Goal: Task Accomplishment & Management: Use online tool/utility

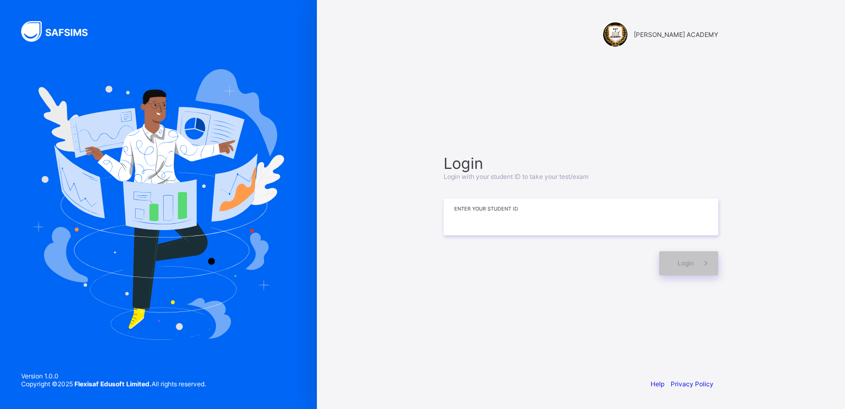
click at [625, 221] on input at bounding box center [581, 217] width 275 height 37
type input "**********"
click at [697, 258] on span at bounding box center [706, 263] width 24 height 24
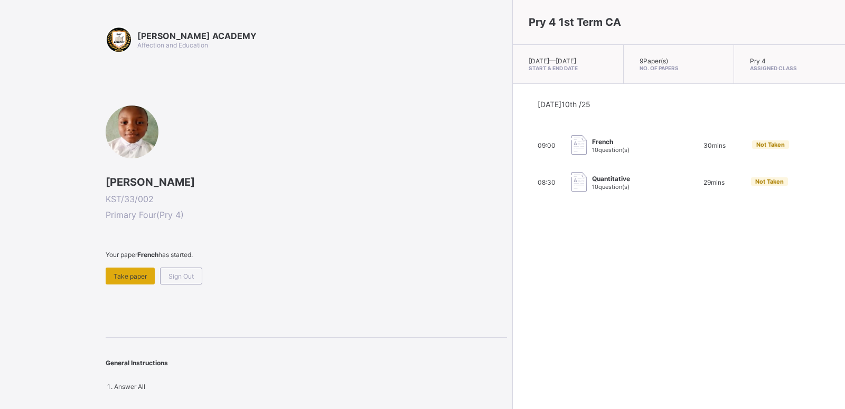
click at [139, 274] on span "Take paper" at bounding box center [130, 276] width 33 height 8
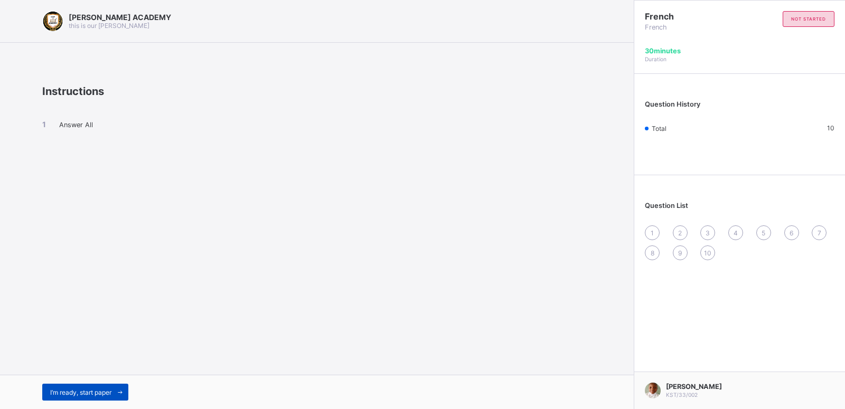
click at [89, 388] on div "I’m ready, start paper" at bounding box center [85, 392] width 86 height 17
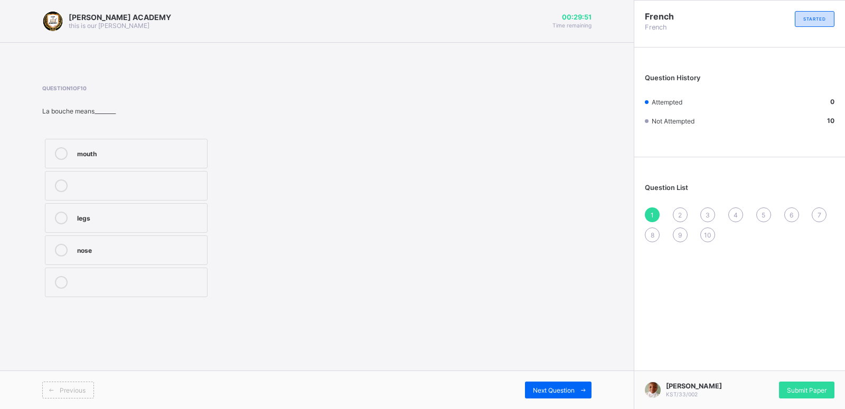
click at [85, 147] on div "mouth" at bounding box center [139, 152] width 125 height 11
click at [544, 382] on div "Next Question" at bounding box center [558, 390] width 67 height 17
click at [112, 180] on div "how are you" at bounding box center [139, 185] width 125 height 11
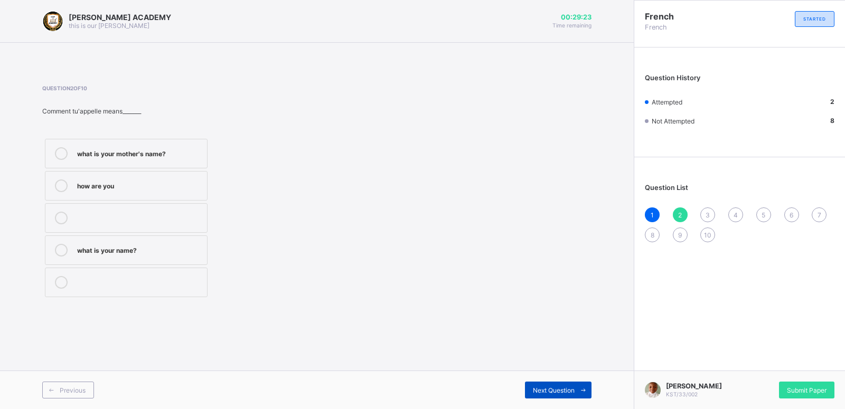
click at [535, 390] on span "Next Question" at bounding box center [554, 391] width 42 height 8
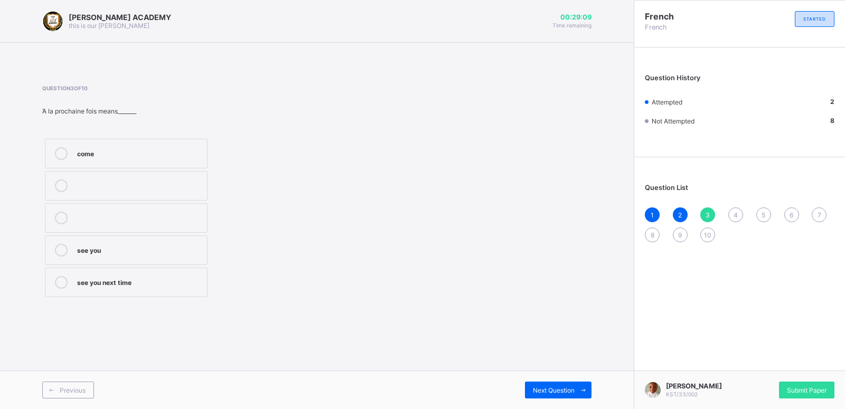
click at [110, 156] on div "come" at bounding box center [139, 152] width 125 height 11
click at [544, 388] on span "Next Question" at bounding box center [554, 391] width 42 height 8
click at [154, 177] on label "cake" at bounding box center [126, 186] width 163 height 30
click at [151, 207] on label "cousin" at bounding box center [126, 218] width 163 height 30
click at [138, 287] on div "customer" at bounding box center [139, 282] width 125 height 13
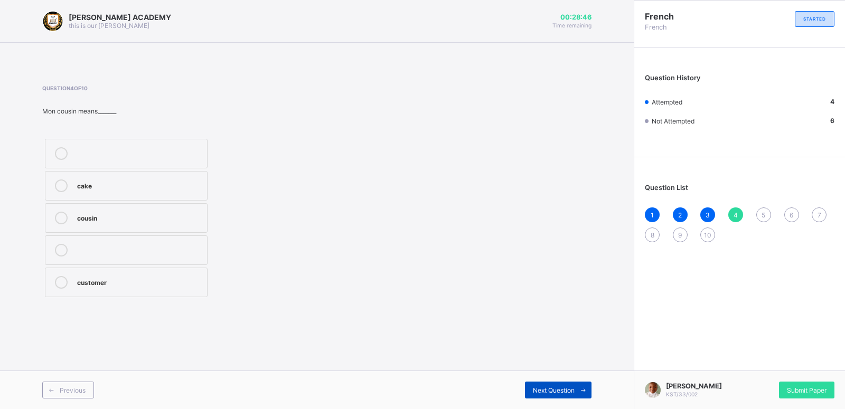
click at [541, 392] on span "Next Question" at bounding box center [554, 391] width 42 height 8
click at [152, 252] on div "sister" at bounding box center [139, 249] width 125 height 11
click at [552, 383] on div "Next Question" at bounding box center [558, 390] width 67 height 17
click at [110, 287] on div "mother" at bounding box center [139, 282] width 125 height 13
click at [567, 383] on div "Next Question" at bounding box center [558, 390] width 67 height 17
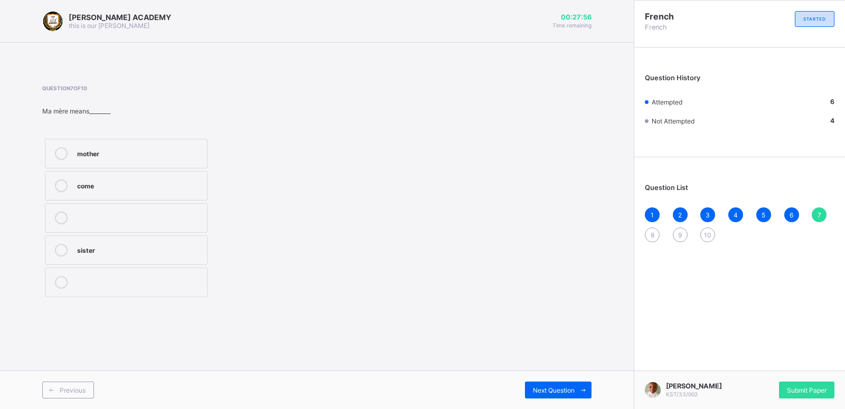
click at [176, 265] on div "mother come sister" at bounding box center [126, 218] width 168 height 164
click at [88, 146] on label "mother" at bounding box center [126, 154] width 163 height 30
click at [548, 389] on span "Next Question" at bounding box center [554, 391] width 42 height 8
click at [84, 219] on div "see you [DATE]" at bounding box center [139, 217] width 125 height 11
click at [553, 384] on div "Next Question" at bounding box center [558, 390] width 67 height 17
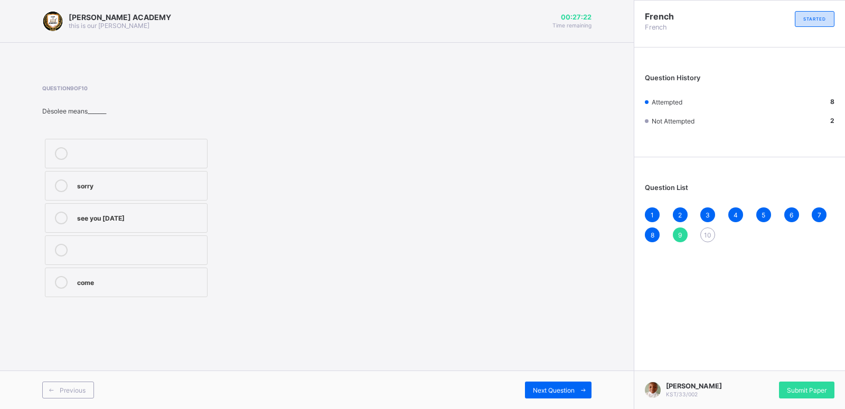
click at [168, 171] on label "sorry" at bounding box center [126, 186] width 163 height 30
click at [541, 384] on div "Next Question" at bounding box center [558, 390] width 67 height 17
click at [126, 184] on div "head" at bounding box center [139, 185] width 125 height 11
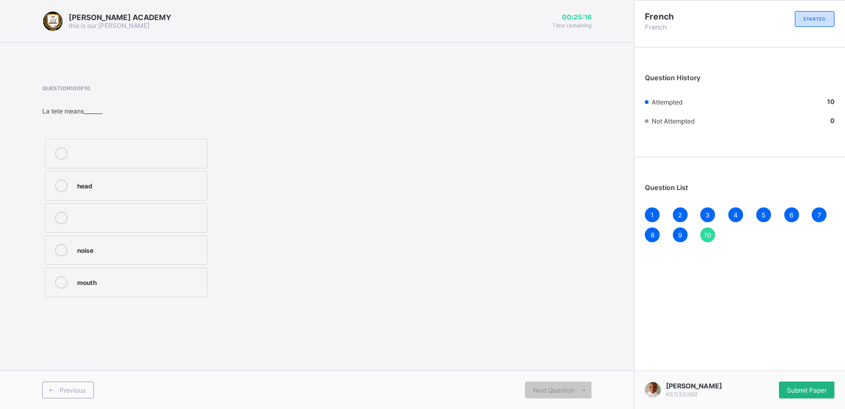
click at [788, 390] on span "Submit Paper" at bounding box center [807, 391] width 40 height 8
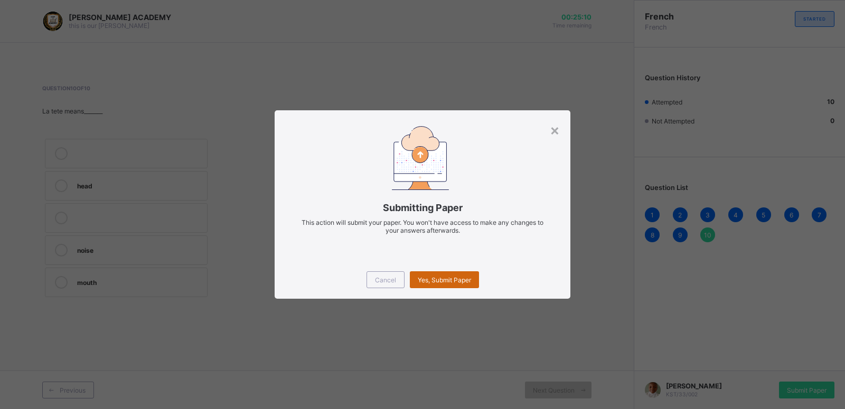
click at [453, 277] on span "Yes, Submit Paper" at bounding box center [444, 280] width 53 height 8
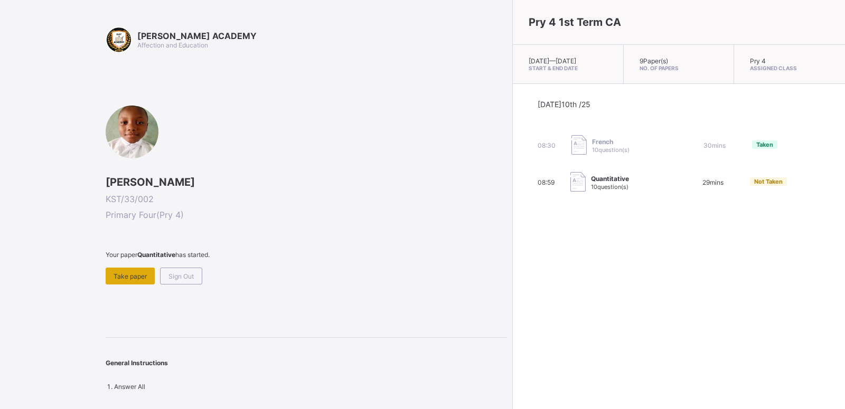
click at [124, 276] on span "Take paper" at bounding box center [130, 276] width 33 height 8
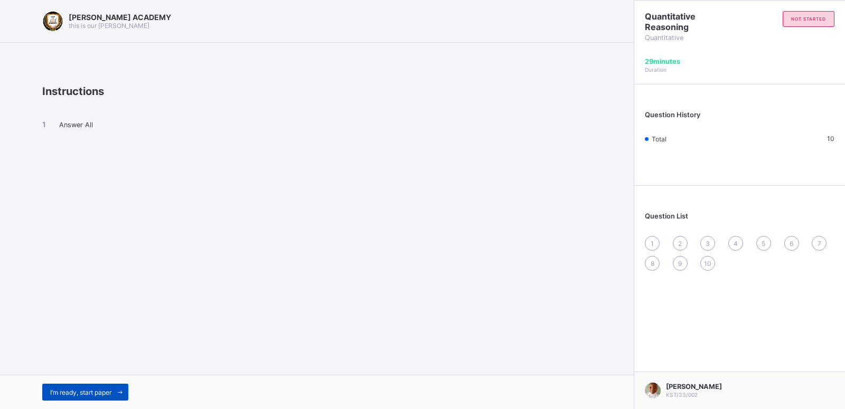
click at [82, 386] on div "I’m ready, start paper" at bounding box center [85, 392] width 86 height 17
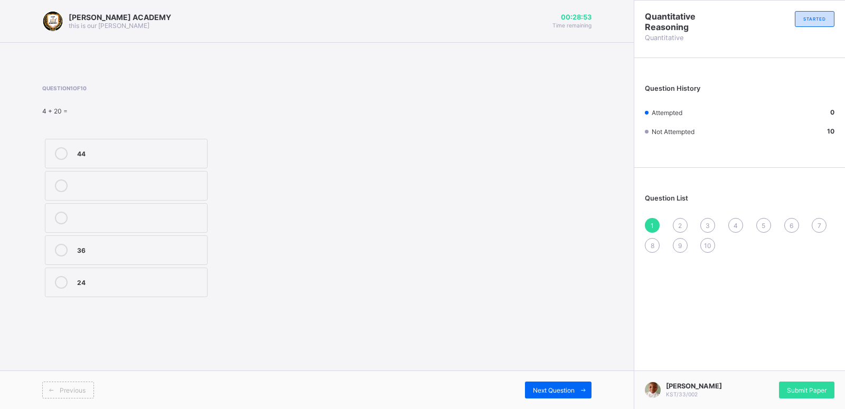
click at [106, 294] on label "24" at bounding box center [126, 283] width 163 height 30
click at [557, 385] on div "Next Question" at bounding box center [558, 390] width 67 height 17
click at [168, 239] on label "102" at bounding box center [126, 251] width 163 height 30
click at [533, 383] on div "Next Question" at bounding box center [558, 390] width 67 height 17
click at [121, 213] on div "50" at bounding box center [139, 217] width 125 height 11
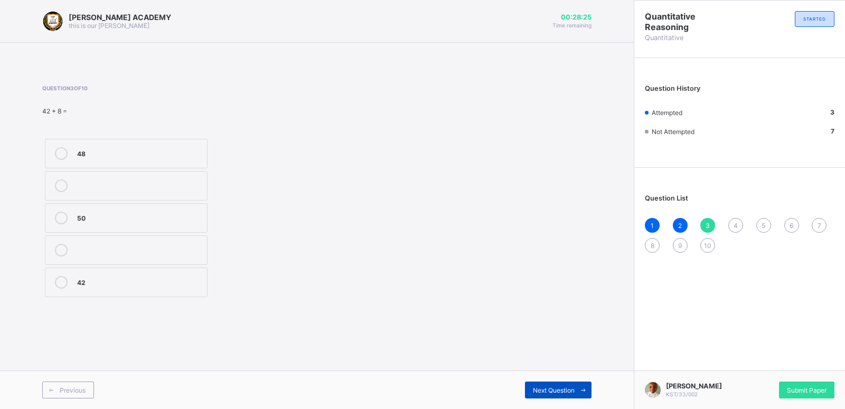
click at [540, 388] on span "Next Question" at bounding box center [554, 391] width 42 height 8
click at [184, 241] on label "82" at bounding box center [126, 251] width 163 height 30
click at [127, 272] on label "52" at bounding box center [126, 283] width 163 height 30
click at [537, 386] on div "Next Question" at bounding box center [558, 390] width 67 height 17
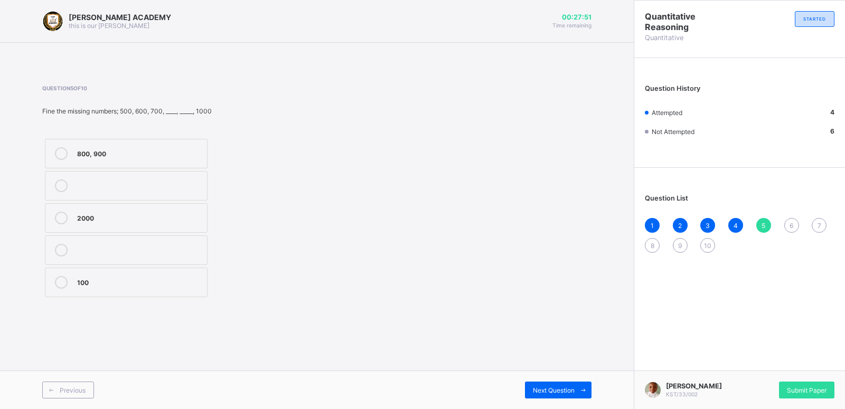
click at [106, 145] on label "800, 900" at bounding box center [126, 154] width 163 height 30
click at [534, 388] on span "Next Question" at bounding box center [554, 391] width 42 height 8
click at [133, 212] on div "330" at bounding box center [139, 217] width 125 height 11
click at [539, 384] on div "Next Question" at bounding box center [558, 390] width 67 height 17
click at [156, 280] on div "99" at bounding box center [139, 281] width 125 height 11
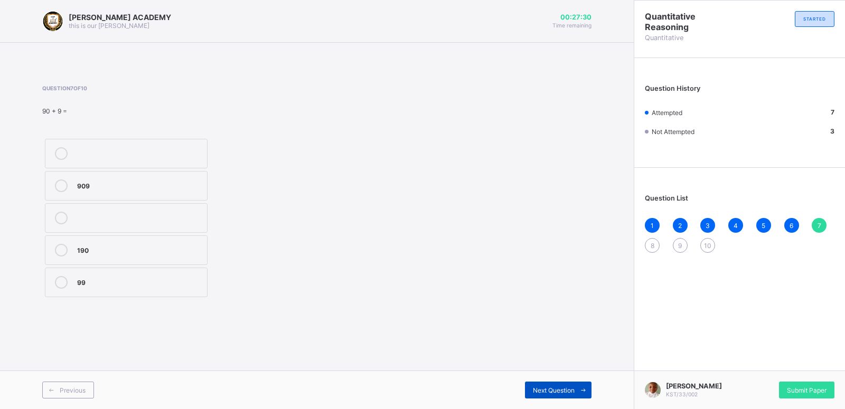
click at [562, 387] on span "Next Question" at bounding box center [554, 391] width 42 height 8
click at [134, 206] on label "51" at bounding box center [126, 218] width 163 height 30
click at [542, 383] on div "Next Question" at bounding box center [558, 390] width 67 height 17
click at [161, 291] on label "70" at bounding box center [126, 283] width 163 height 30
click at [547, 385] on div "Next Question" at bounding box center [558, 390] width 67 height 17
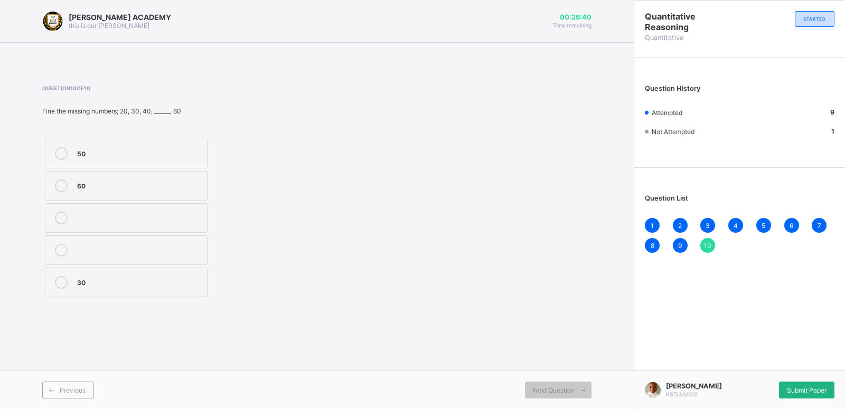
click at [790, 391] on span "Submit Paper" at bounding box center [807, 391] width 40 height 8
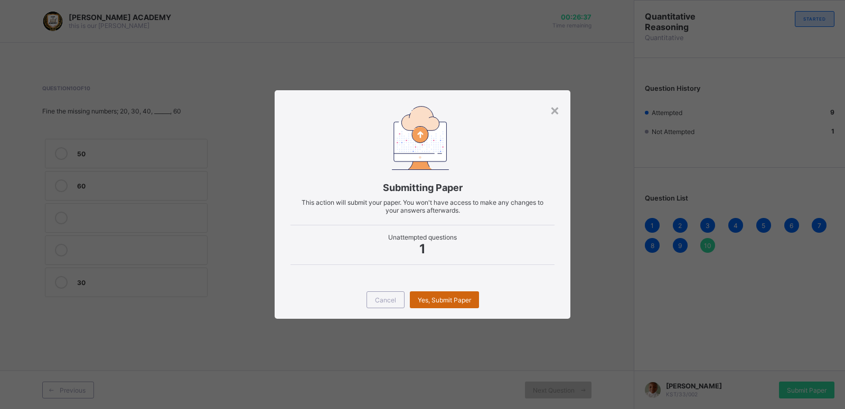
click at [449, 294] on div "Yes, Submit Paper" at bounding box center [444, 300] width 69 height 17
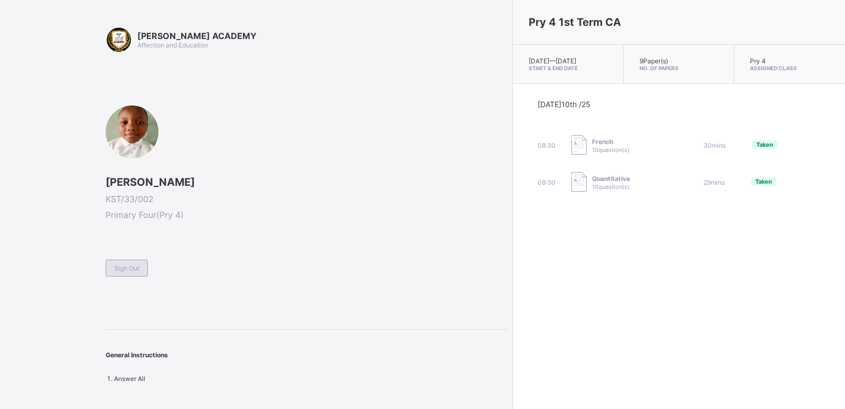
click at [136, 274] on div "Sign Out" at bounding box center [127, 268] width 42 height 17
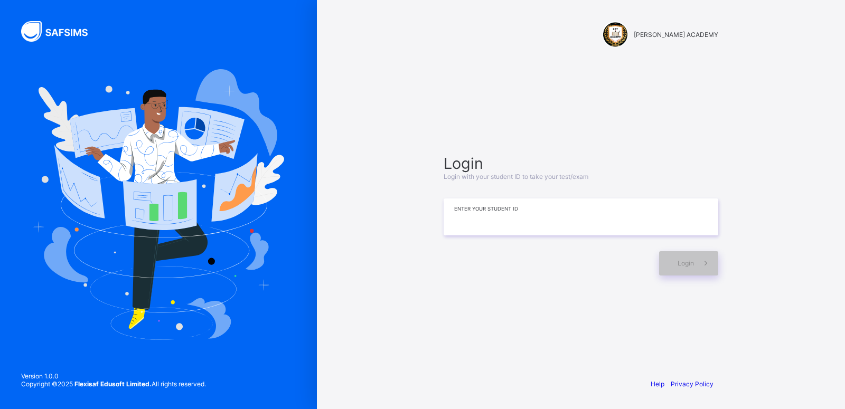
click at [509, 213] on input at bounding box center [581, 217] width 275 height 37
type input "**********"
click at [676, 261] on div "Login" at bounding box center [688, 263] width 59 height 24
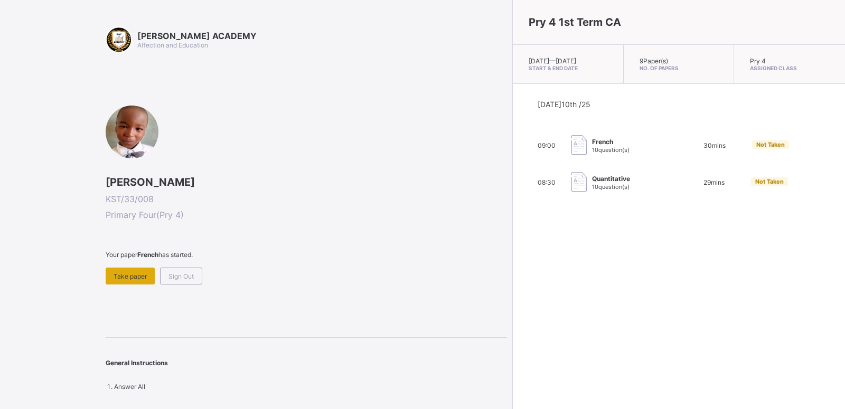
click at [120, 281] on div "Take paper" at bounding box center [130, 276] width 49 height 17
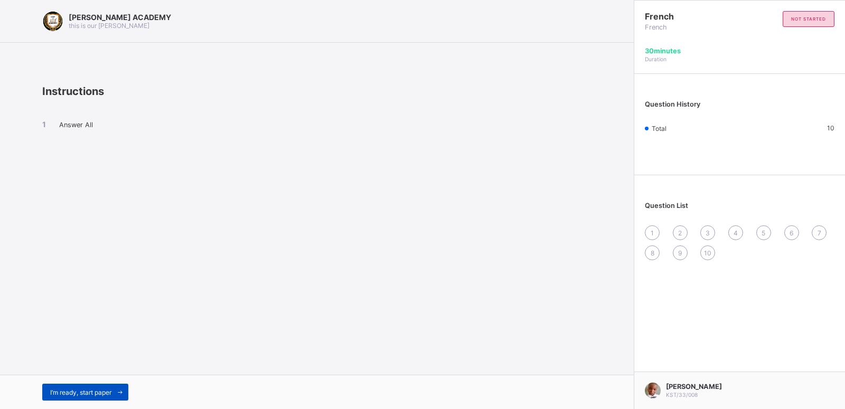
click at [101, 386] on div "I’m ready, start paper" at bounding box center [85, 392] width 86 height 17
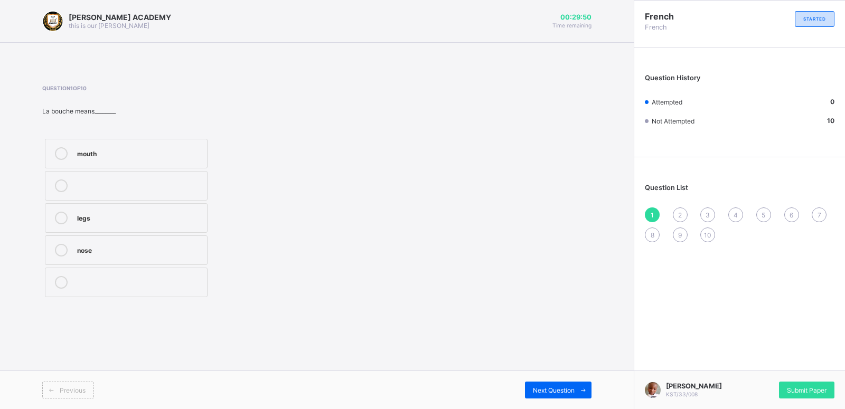
click at [80, 149] on div "mouth" at bounding box center [139, 152] width 125 height 11
click at [544, 382] on div "Next Question" at bounding box center [558, 390] width 67 height 17
click at [184, 248] on div "what is your name?" at bounding box center [139, 249] width 125 height 11
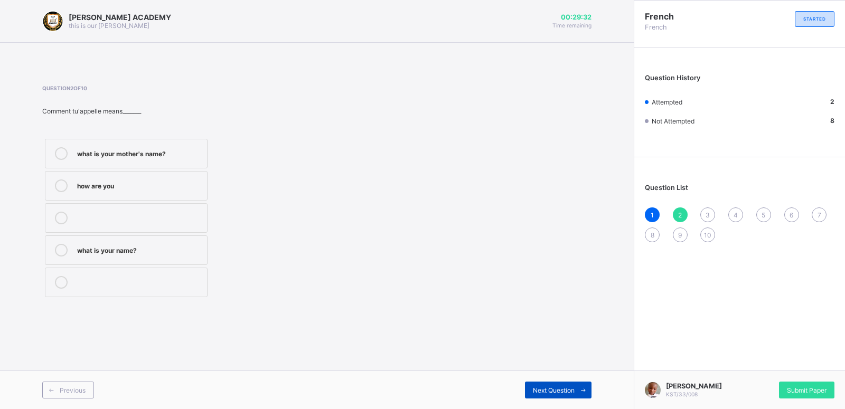
click at [553, 388] on span "Next Question" at bounding box center [554, 391] width 42 height 8
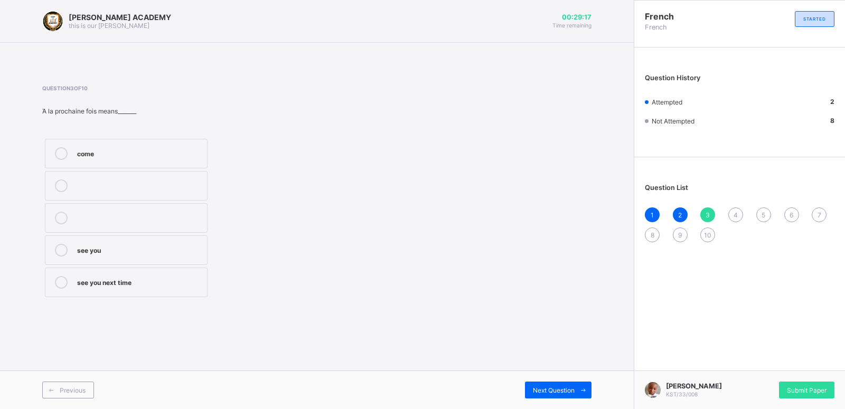
click at [107, 144] on label "come" at bounding box center [126, 154] width 163 height 30
click at [546, 389] on span "Next Question" at bounding box center [554, 391] width 42 height 8
drag, startPoint x: 199, startPoint y: 214, endPoint x: 164, endPoint y: 219, distance: 35.2
click at [164, 219] on div "cousin" at bounding box center [139, 217] width 125 height 11
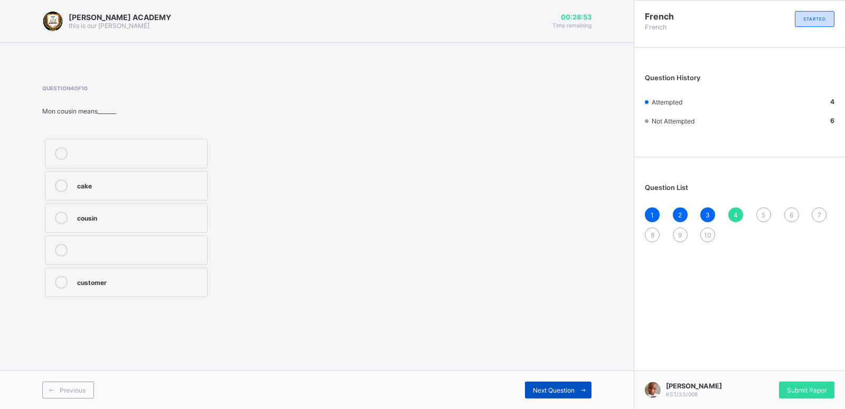
click at [544, 390] on span "Next Question" at bounding box center [554, 391] width 42 height 8
drag, startPoint x: 155, startPoint y: 211, endPoint x: 185, endPoint y: 216, distance: 30.0
click at [185, 216] on label "grandfather" at bounding box center [126, 218] width 163 height 30
click at [185, 216] on div "grandfather" at bounding box center [139, 217] width 125 height 11
click at [537, 382] on div "Next Question" at bounding box center [558, 390] width 67 height 17
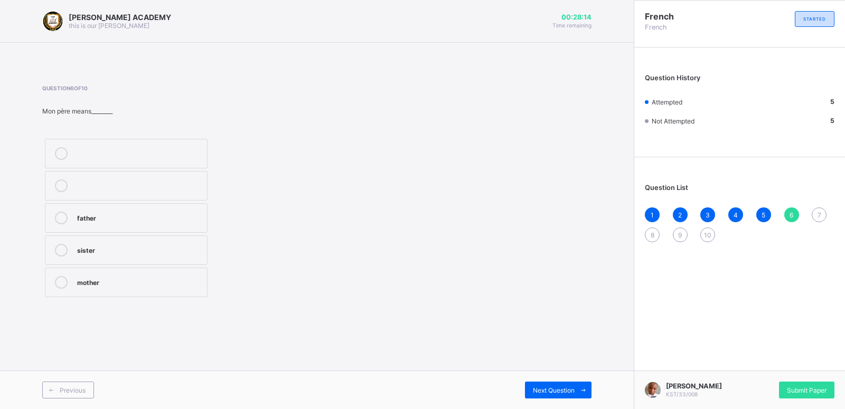
click at [134, 246] on div "sister" at bounding box center [139, 249] width 125 height 11
click at [547, 385] on div "Next Question" at bounding box center [558, 390] width 67 height 17
click at [182, 153] on div "mother" at bounding box center [139, 152] width 125 height 11
click at [556, 392] on span "Next Question" at bounding box center [554, 391] width 42 height 8
click at [135, 147] on label "see you" at bounding box center [126, 154] width 163 height 30
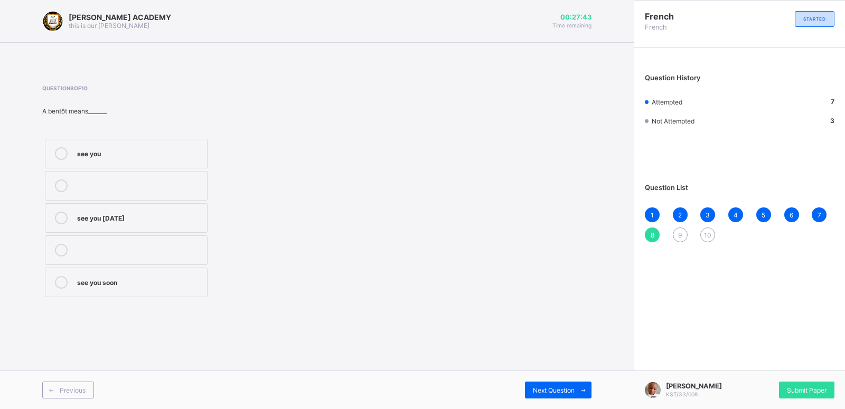
click at [135, 147] on div "see you" at bounding box center [139, 152] width 125 height 11
click at [538, 388] on span "Next Question" at bounding box center [554, 391] width 42 height 8
click at [157, 175] on label "sorry" at bounding box center [126, 186] width 163 height 30
click at [533, 384] on div "Next Question" at bounding box center [558, 390] width 67 height 17
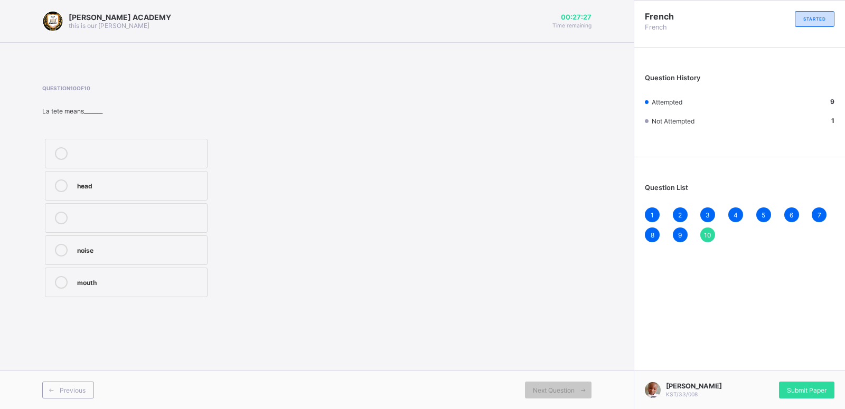
click at [195, 279] on div "mouth" at bounding box center [139, 281] width 125 height 11
click at [792, 384] on div "Submit Paper" at bounding box center [806, 390] width 55 height 17
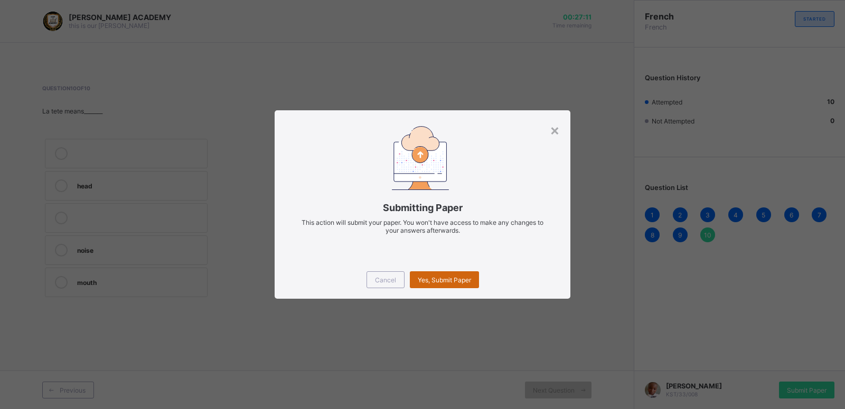
click at [434, 274] on div "Yes, Submit Paper" at bounding box center [444, 279] width 69 height 17
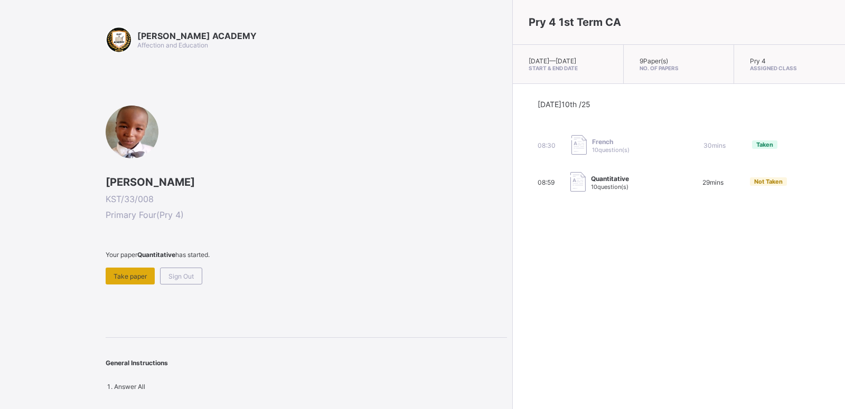
click at [136, 275] on span "Take paper" at bounding box center [130, 276] width 33 height 8
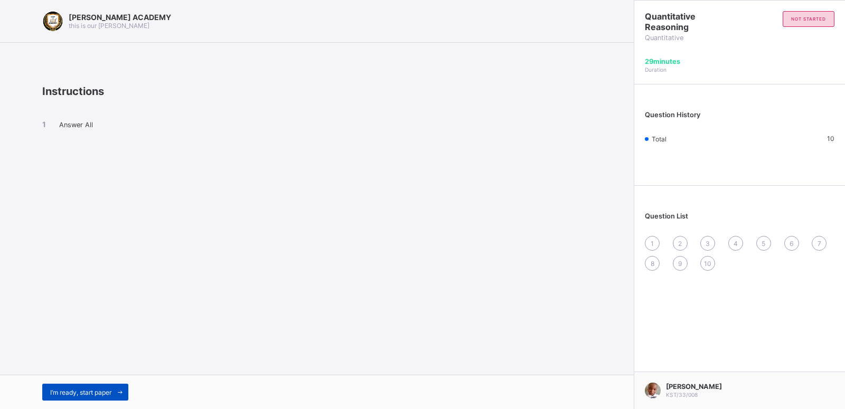
click at [115, 391] on span at bounding box center [119, 392] width 17 height 17
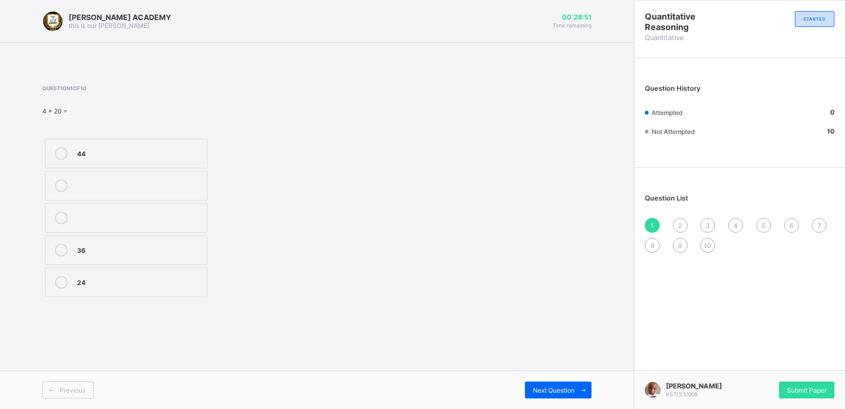
click at [91, 270] on label "24" at bounding box center [126, 283] width 163 height 30
click at [539, 383] on div "Next Question" at bounding box center [558, 390] width 67 height 17
click at [190, 250] on div "102" at bounding box center [139, 249] width 125 height 11
click at [543, 384] on div "Next Question" at bounding box center [558, 390] width 67 height 17
click at [196, 213] on div "50" at bounding box center [139, 217] width 125 height 11
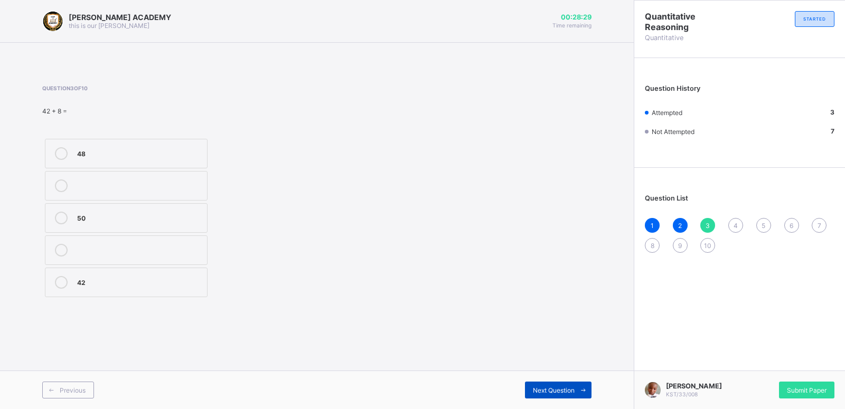
click at [552, 387] on span "Next Question" at bounding box center [554, 391] width 42 height 8
click at [187, 283] on div "52" at bounding box center [139, 281] width 125 height 11
click at [569, 389] on span "Next Question" at bounding box center [554, 391] width 42 height 8
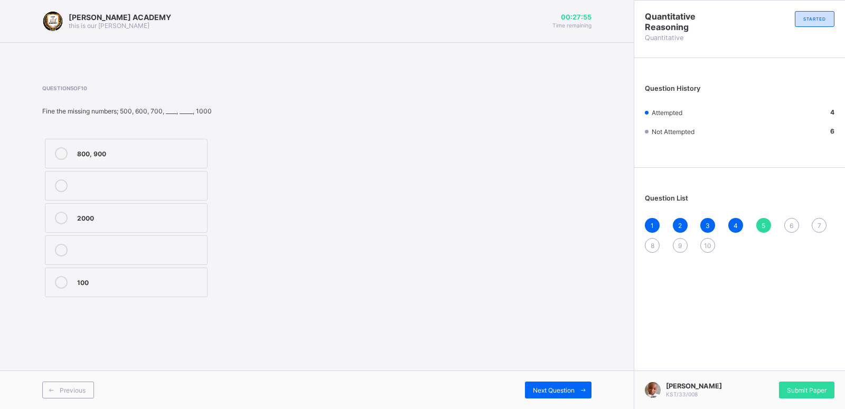
click at [106, 147] on label "800, 900" at bounding box center [126, 154] width 163 height 30
click at [540, 386] on div "Next Question" at bounding box center [558, 390] width 67 height 17
click at [195, 214] on div "330" at bounding box center [139, 217] width 125 height 11
click at [554, 389] on span "Next Question" at bounding box center [554, 391] width 42 height 8
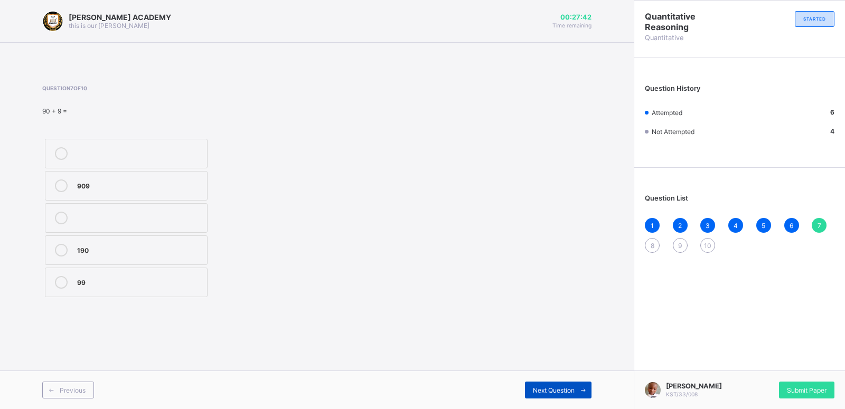
click at [554, 389] on span "Next Question" at bounding box center [554, 391] width 42 height 8
click at [166, 206] on label "51" at bounding box center [126, 218] width 163 height 30
click at [546, 386] on div "Next Question" at bounding box center [558, 390] width 67 height 17
drag, startPoint x: 187, startPoint y: 280, endPoint x: 187, endPoint y: 275, distance: 5.3
click at [187, 275] on label "70" at bounding box center [126, 283] width 163 height 30
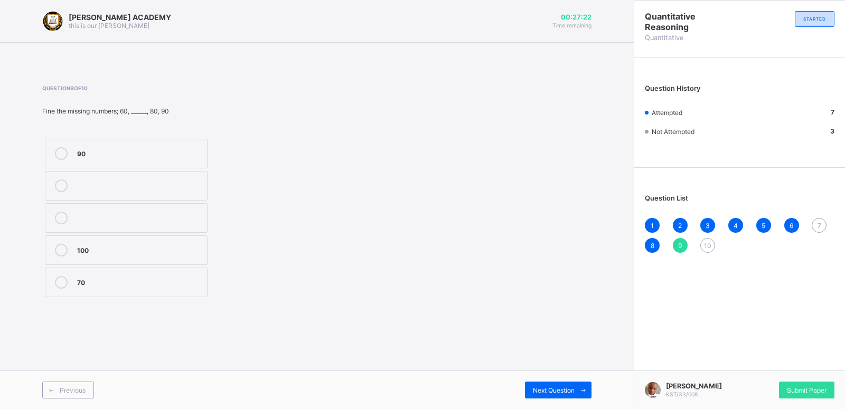
click at [187, 275] on label "70" at bounding box center [126, 283] width 163 height 30
click at [567, 388] on span "Next Question" at bounding box center [554, 391] width 42 height 8
click at [818, 220] on div "7" at bounding box center [819, 225] width 15 height 15
click at [171, 286] on div "99" at bounding box center [139, 281] width 125 height 11
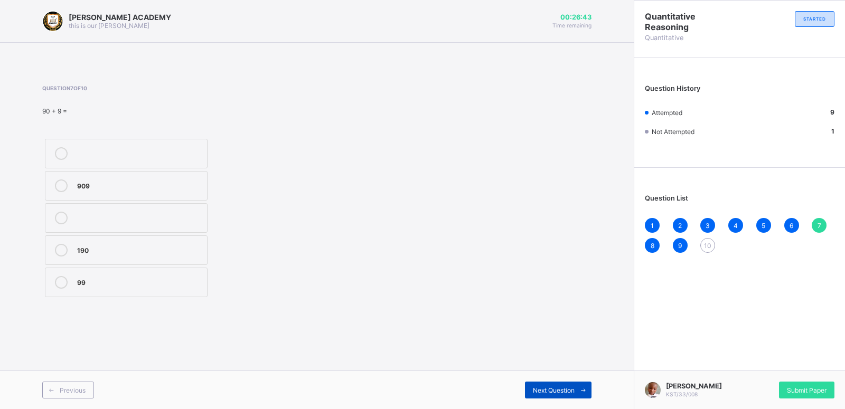
click at [565, 387] on span "Next Question" at bounding box center [554, 391] width 42 height 8
click at [558, 382] on div "Next Question" at bounding box center [558, 390] width 67 height 17
click at [574, 388] on span "Next Question" at bounding box center [554, 391] width 42 height 8
click at [164, 154] on div "50" at bounding box center [139, 152] width 125 height 11
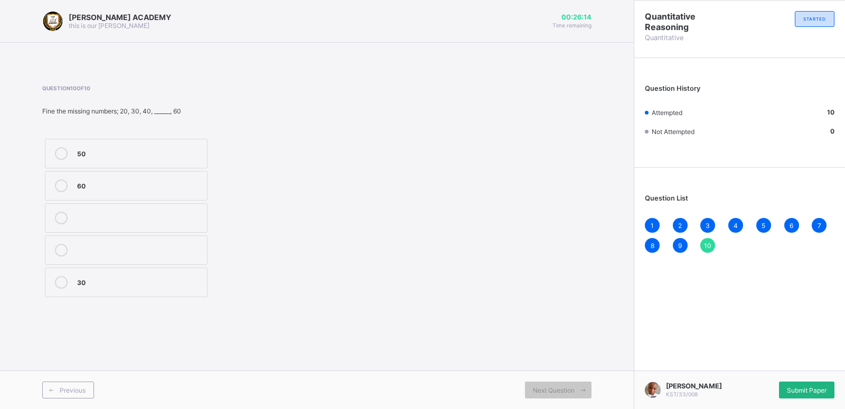
click at [807, 384] on div "Submit Paper" at bounding box center [806, 390] width 55 height 17
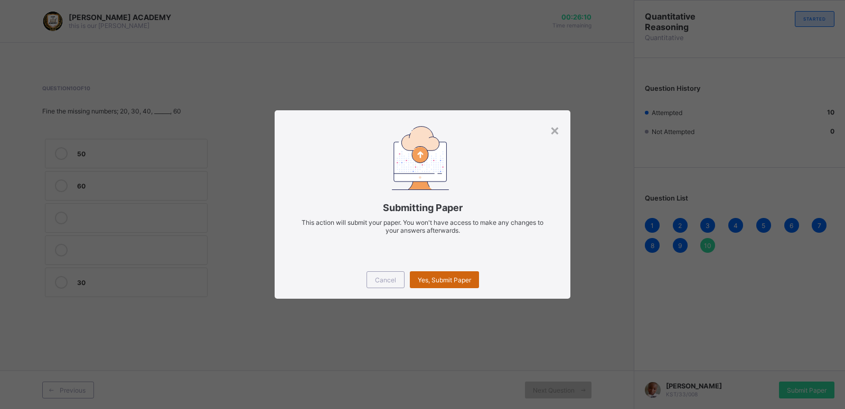
click at [436, 275] on div "Yes, Submit Paper" at bounding box center [444, 279] width 69 height 17
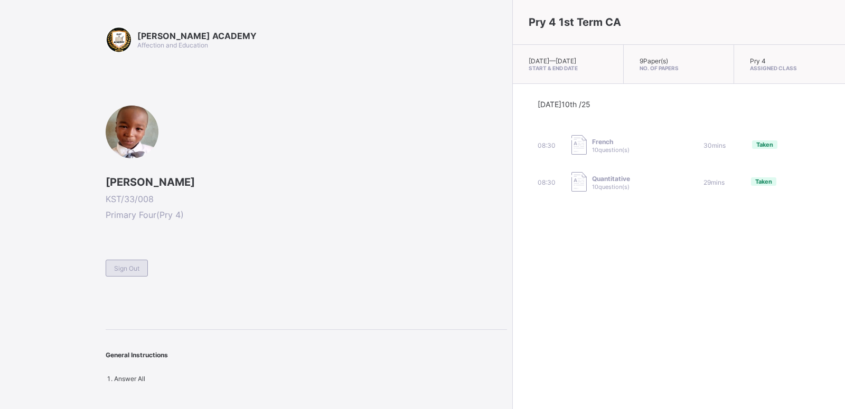
click at [132, 267] on span "Sign Out" at bounding box center [126, 269] width 25 height 8
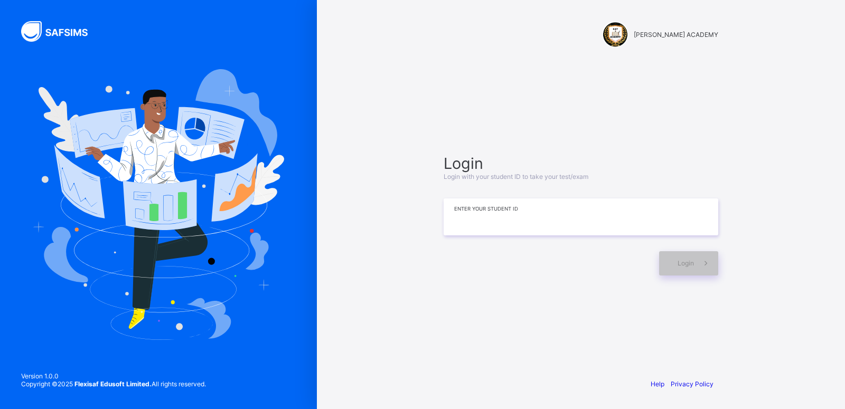
click at [503, 224] on input at bounding box center [581, 217] width 275 height 37
type input "**********"
click at [670, 259] on div "Login" at bounding box center [688, 263] width 59 height 24
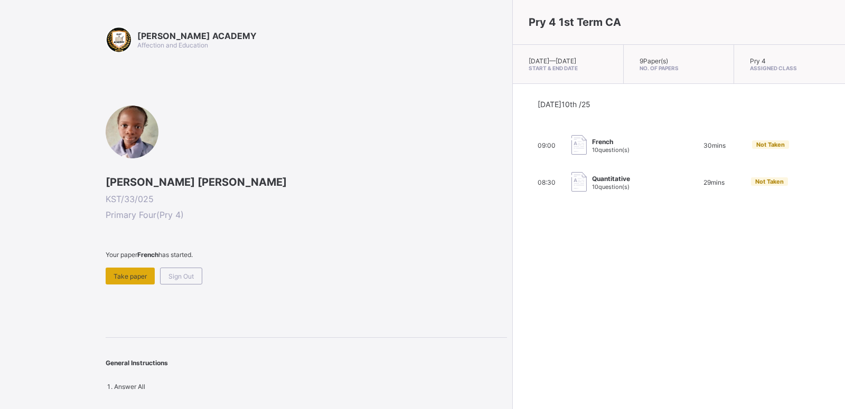
click at [137, 268] on div "Take paper" at bounding box center [130, 276] width 49 height 17
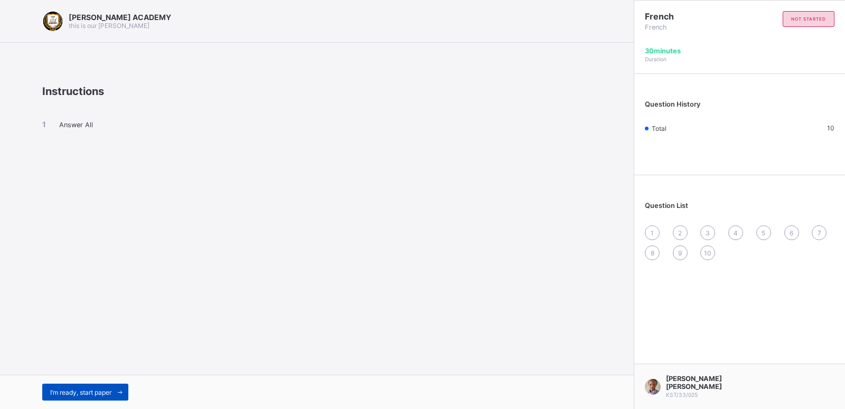
click at [112, 386] on div "I’m ready, start paper" at bounding box center [85, 392] width 86 height 17
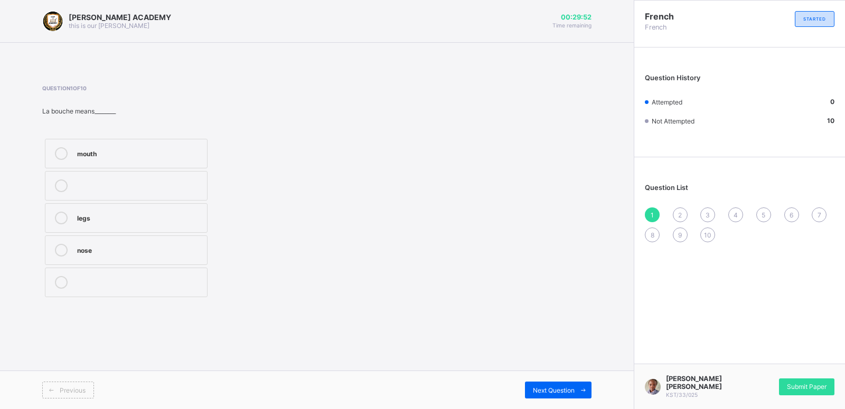
click at [148, 143] on label "mouth" at bounding box center [126, 154] width 163 height 30
click at [679, 208] on div "Question List 1 2 3 4 5 6 7 8 9 10" at bounding box center [739, 208] width 211 height 90
click at [557, 385] on div "Next Question" at bounding box center [558, 390] width 67 height 17
click at [188, 245] on div "what is your name?" at bounding box center [139, 249] width 125 height 11
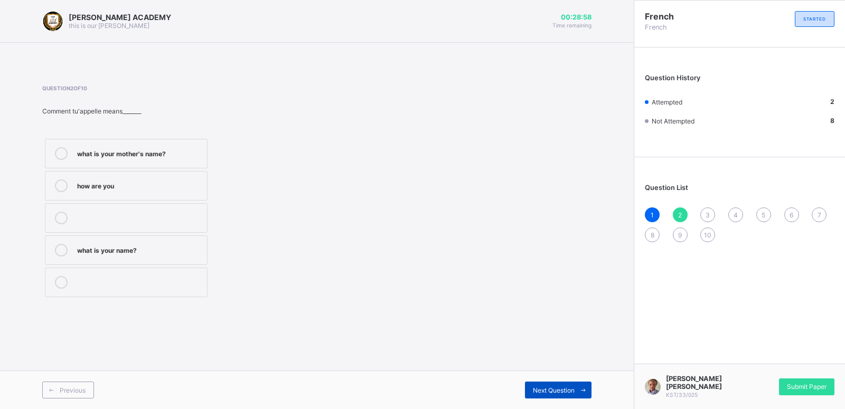
click at [552, 386] on div "Next Question" at bounding box center [558, 390] width 67 height 17
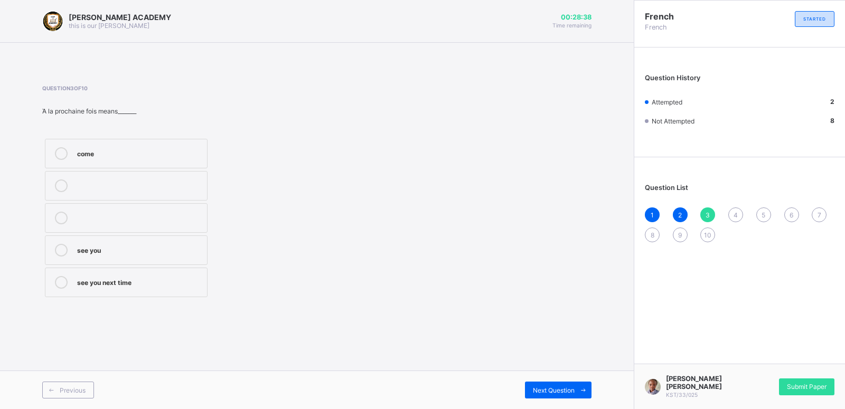
click at [193, 239] on label "see you" at bounding box center [126, 251] width 163 height 30
click at [551, 383] on div "Next Question" at bounding box center [558, 390] width 67 height 17
click at [190, 210] on label "cousin" at bounding box center [126, 218] width 163 height 30
click at [563, 381] on div "Previous Next Question" at bounding box center [317, 390] width 634 height 39
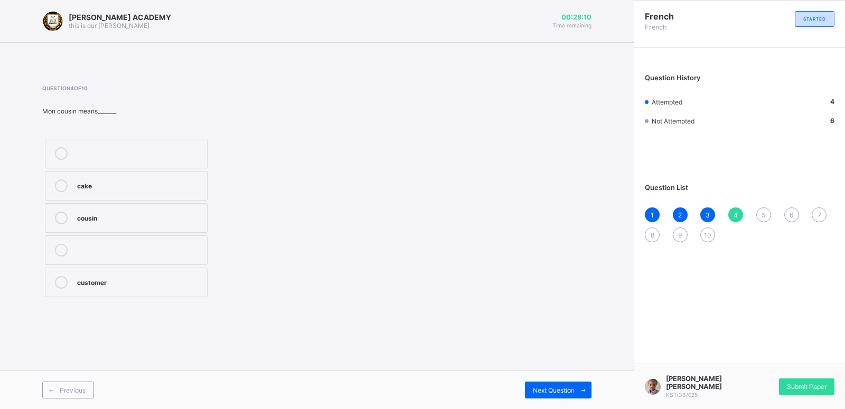
click at [743, 313] on div "French French STARTED Question History Attempted 4 Not Attempted 6 Question Lis…" at bounding box center [739, 204] width 211 height 409
click at [761, 208] on div "Question List 1 2 3 4 5 6 7 8 9 10" at bounding box center [739, 208] width 211 height 90
click at [570, 383] on div "Next Question" at bounding box center [558, 390] width 67 height 17
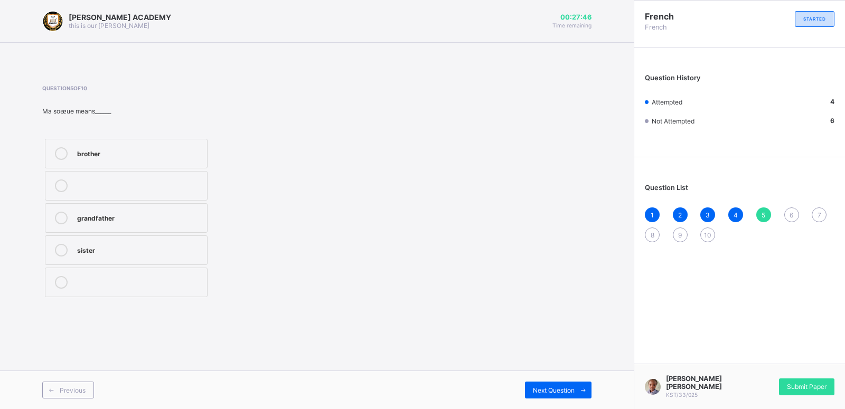
click at [162, 247] on div "sister" at bounding box center [139, 249] width 125 height 11
click at [553, 383] on div "Next Question" at bounding box center [558, 390] width 67 height 17
click at [175, 213] on div "father" at bounding box center [139, 217] width 125 height 11
click at [820, 208] on div "Question List 1 2 3 4 5 6 7 8 9 10" at bounding box center [739, 208] width 211 height 90
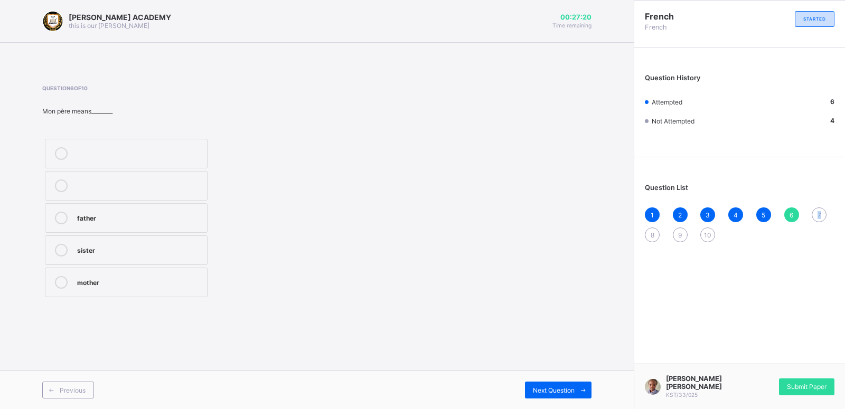
click at [820, 208] on div "Question List 1 2 3 4 5 6 7 8 9 10" at bounding box center [739, 208] width 211 height 90
click at [547, 384] on div "Next Question" at bounding box center [558, 390] width 67 height 17
click at [120, 119] on div "Question 8 of 10 A bentôt means_______ see you see you [DATE] see you soon" at bounding box center [182, 192] width 280 height 215
click at [188, 149] on div "see you" at bounding box center [139, 152] width 125 height 11
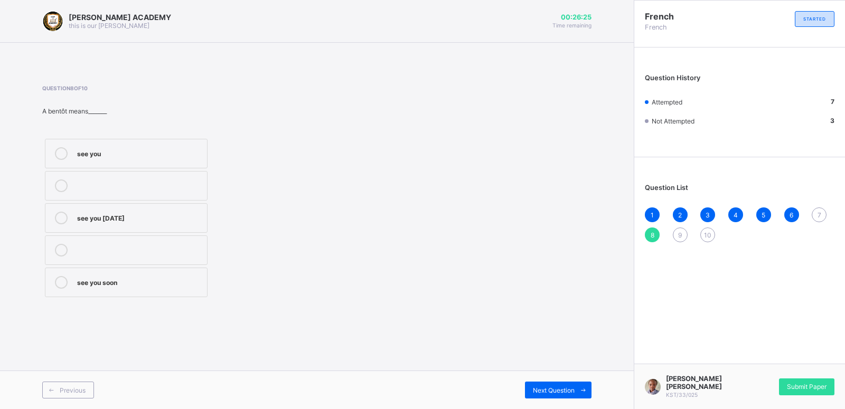
click at [819, 208] on div "7" at bounding box center [819, 215] width 15 height 15
click at [167, 147] on div "mother" at bounding box center [139, 152] width 125 height 11
click at [677, 229] on div "9" at bounding box center [680, 235] width 15 height 15
click at [166, 203] on label "see you [DATE]" at bounding box center [126, 218] width 163 height 30
click at [707, 228] on div "10" at bounding box center [707, 235] width 15 height 15
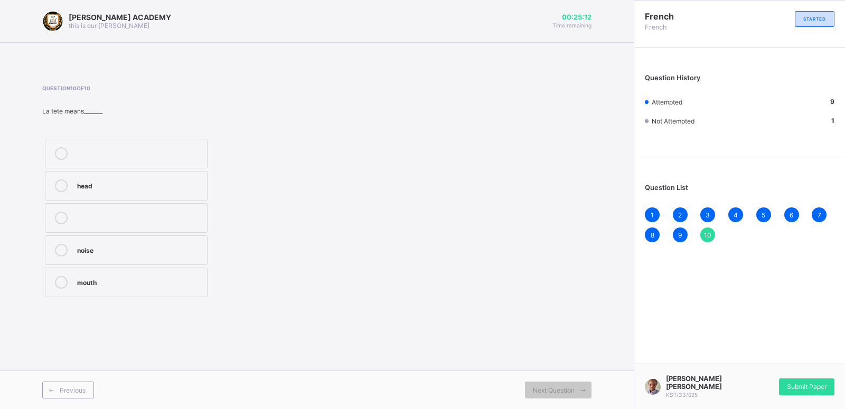
click at [165, 178] on label "head" at bounding box center [126, 186] width 163 height 30
click at [790, 380] on div "Submit Paper" at bounding box center [806, 387] width 55 height 17
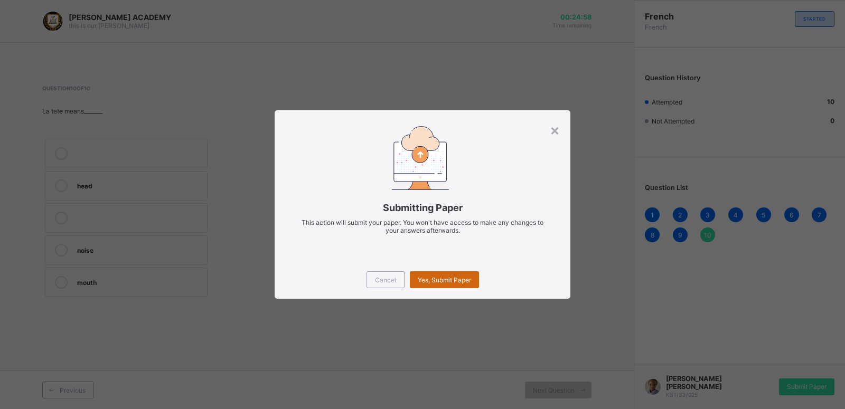
click at [453, 272] on div "Yes, Submit Paper" at bounding box center [444, 279] width 69 height 17
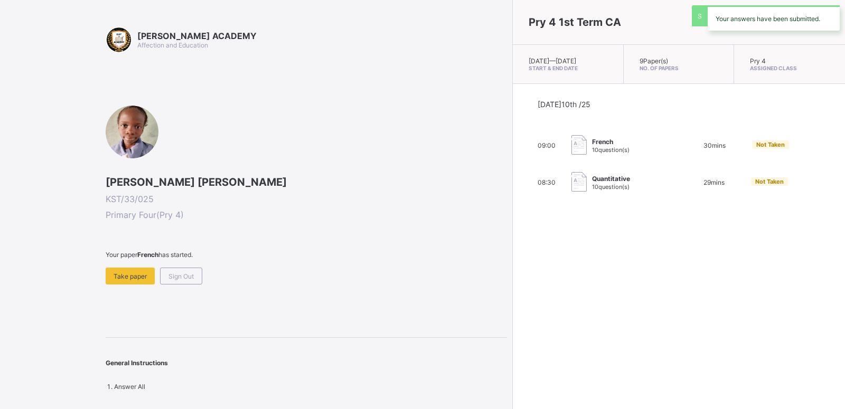
click at [512, 272] on div "Pry 4 1st Term CA [DATE] — [DATE] Start & End Date 9 Paper(s) No. of Papers Pry…" at bounding box center [678, 204] width 333 height 409
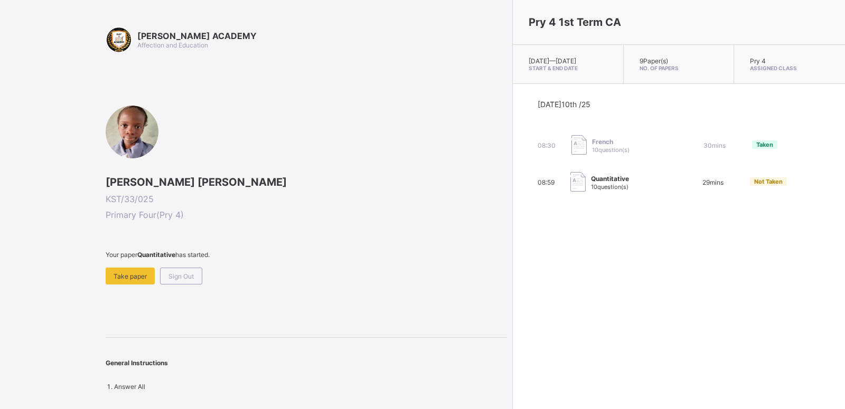
click at [125, 267] on span at bounding box center [306, 263] width 401 height 9
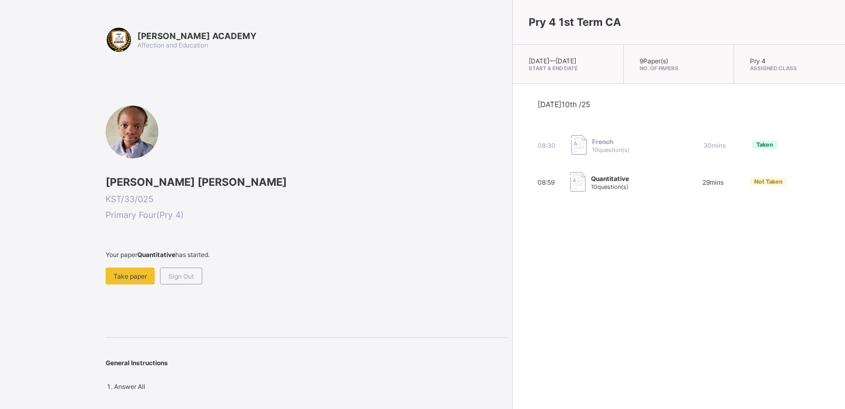
click at [125, 267] on span at bounding box center [306, 263] width 401 height 9
click at [125, 269] on div "Take paper" at bounding box center [130, 276] width 49 height 17
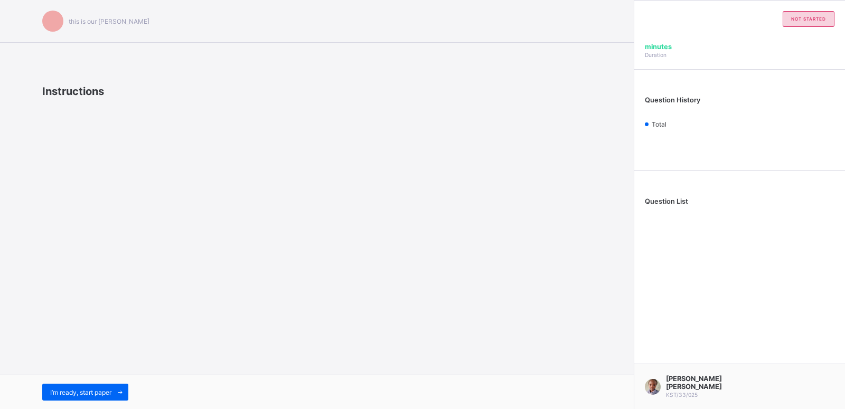
click at [125, 269] on div "this is our [PERSON_NAME] Instructions I’m ready, start paper" at bounding box center [317, 204] width 634 height 409
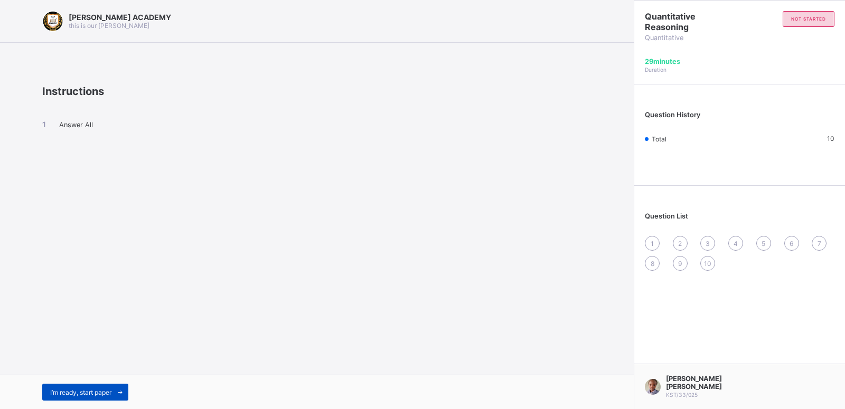
click at [86, 386] on div "I’m ready, start paper" at bounding box center [85, 392] width 86 height 17
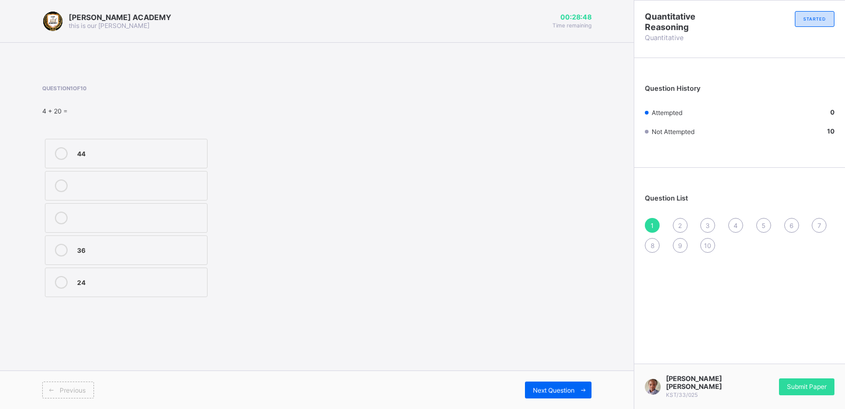
click at [116, 276] on label "24" at bounding box center [126, 283] width 163 height 30
click at [677, 219] on div "2" at bounding box center [680, 225] width 15 height 15
click at [97, 242] on label "102" at bounding box center [126, 251] width 163 height 30
click at [706, 217] on div "Question List 1 2 3 4 5 6 7 8 9 10" at bounding box center [739, 218] width 211 height 90
click at [572, 384] on div "Next Question" at bounding box center [558, 390] width 67 height 17
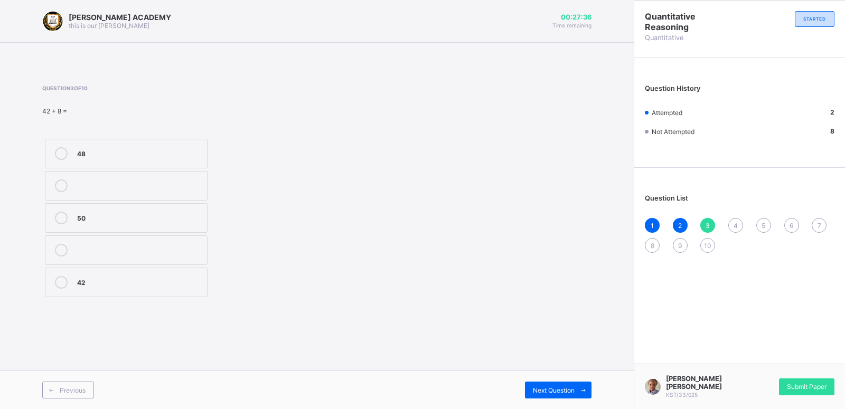
click at [159, 215] on div "50" at bounding box center [139, 217] width 125 height 11
click at [557, 385] on div "Next Question" at bounding box center [558, 390] width 67 height 17
click at [120, 143] on label "800, 900" at bounding box center [126, 154] width 163 height 30
click at [574, 384] on div "Next Question" at bounding box center [558, 390] width 67 height 17
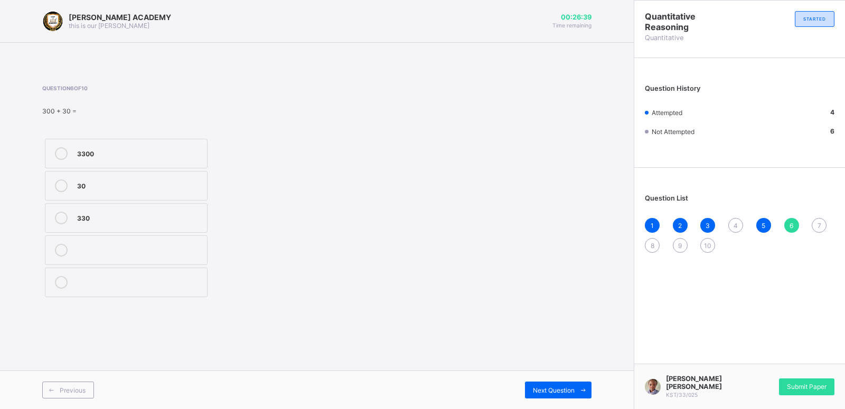
click at [120, 214] on div "330" at bounding box center [139, 217] width 125 height 11
click at [734, 220] on div "4" at bounding box center [735, 225] width 15 height 15
click at [148, 271] on label "52" at bounding box center [126, 283] width 163 height 30
click at [560, 384] on div "Next Question" at bounding box center [558, 390] width 67 height 17
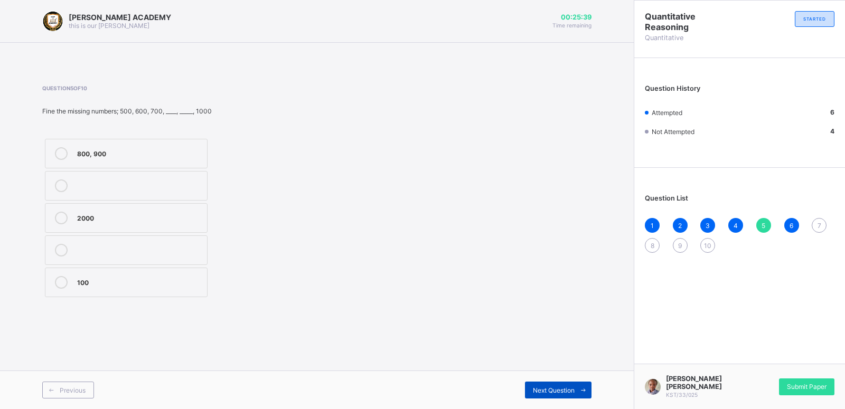
click at [560, 384] on div "Next Question" at bounding box center [558, 390] width 67 height 17
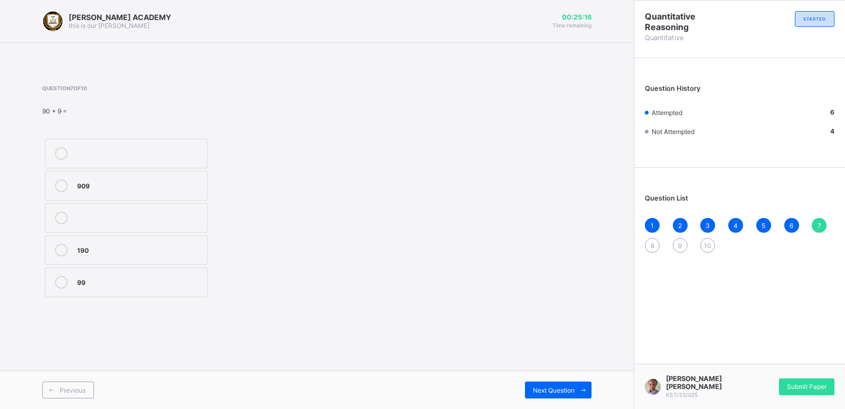
click at [156, 174] on label "909" at bounding box center [126, 186] width 163 height 30
click at [651, 239] on div "8" at bounding box center [652, 245] width 15 height 15
click at [190, 213] on div "51" at bounding box center [139, 217] width 125 height 11
click at [678, 239] on div "9" at bounding box center [680, 245] width 15 height 15
click at [159, 272] on label "70" at bounding box center [126, 283] width 163 height 30
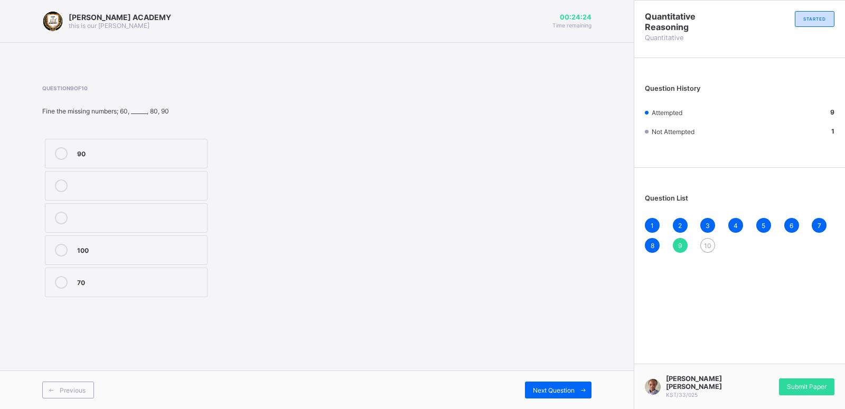
click at [707, 237] on div "1 2 3 4 5 6 7 8 9 10" at bounding box center [740, 235] width 190 height 35
click at [706, 240] on div "10" at bounding box center [707, 245] width 15 height 15
click at [183, 145] on label "50" at bounding box center [126, 154] width 163 height 30
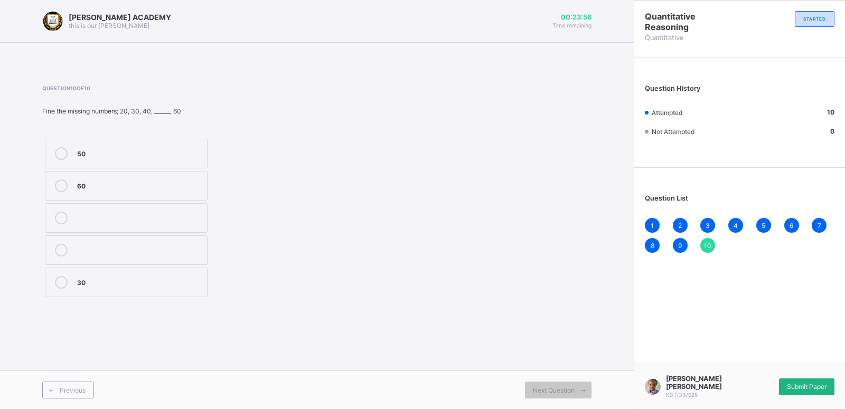
click at [813, 381] on div "Submit Paper" at bounding box center [806, 387] width 55 height 17
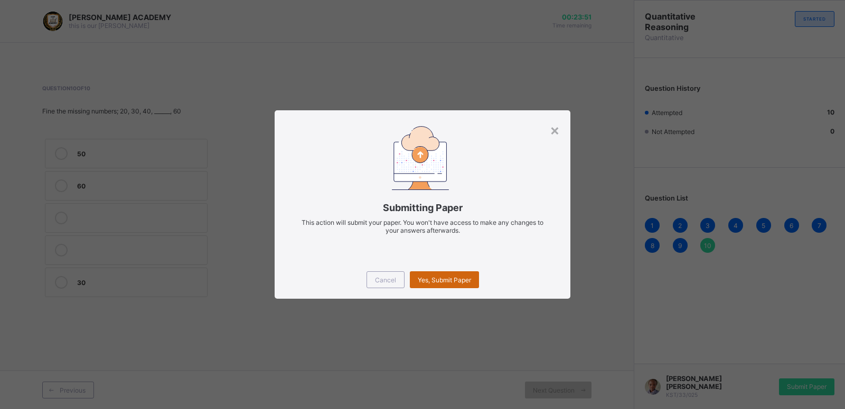
click at [434, 276] on div "Yes, Submit Paper" at bounding box center [444, 279] width 69 height 17
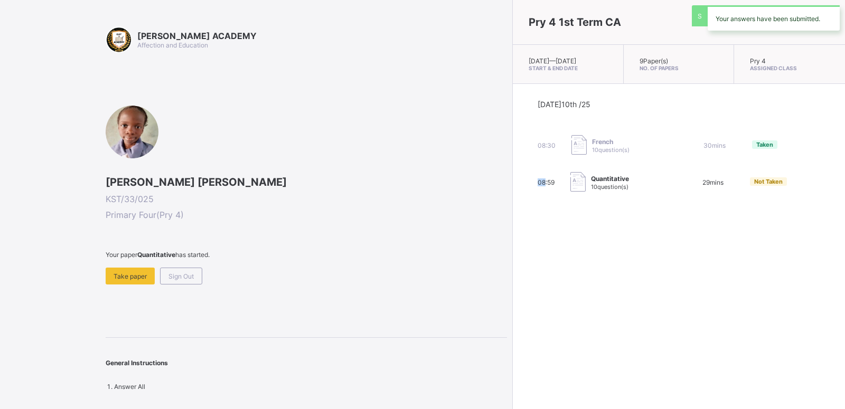
click at [512, 276] on div "Pry 4 1st Term CA [DATE] — [DATE] Start & End Date 9 Paper(s) No. of Papers Pry…" at bounding box center [678, 204] width 333 height 409
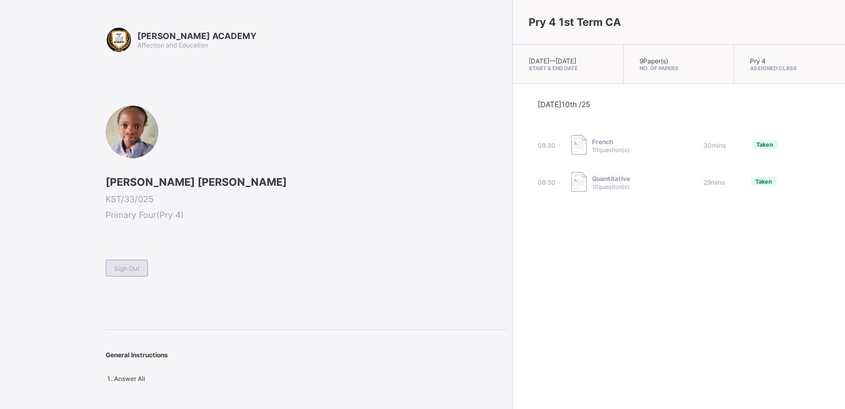
click at [134, 268] on span "Sign Out" at bounding box center [126, 269] width 25 height 8
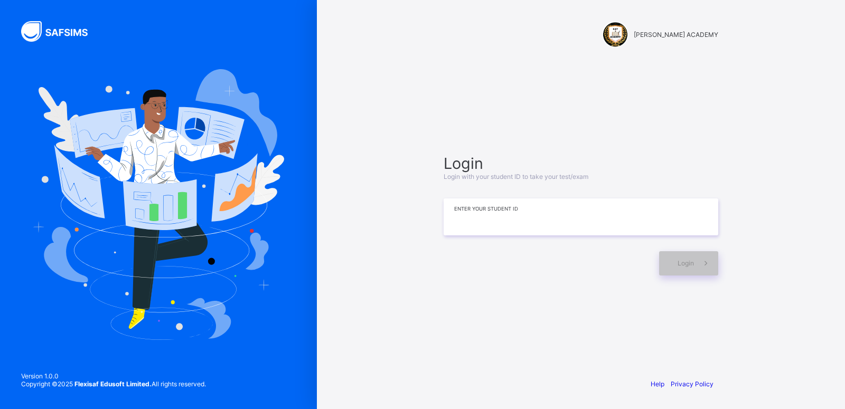
click at [476, 223] on input at bounding box center [581, 217] width 275 height 37
type input "**********"
click at [674, 266] on div "Login" at bounding box center [688, 263] width 59 height 24
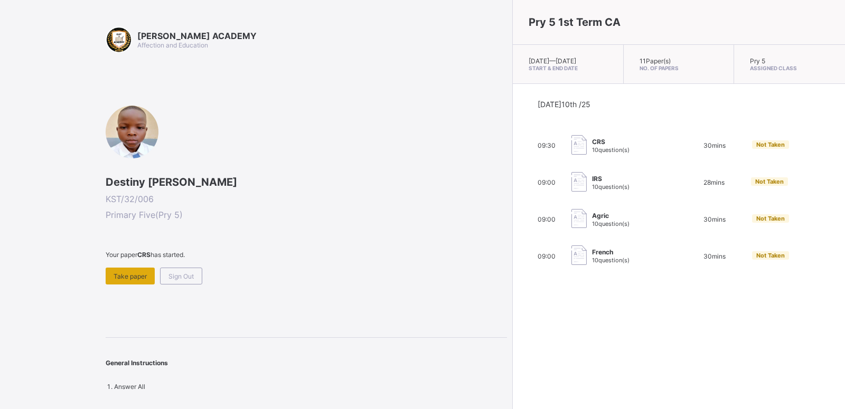
click at [114, 278] on span "Take paper" at bounding box center [130, 276] width 33 height 8
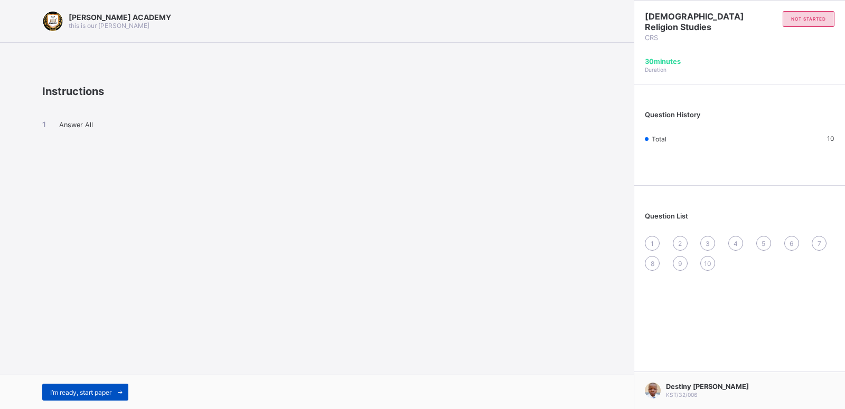
click at [96, 389] on span "I’m ready, start paper" at bounding box center [80, 393] width 61 height 8
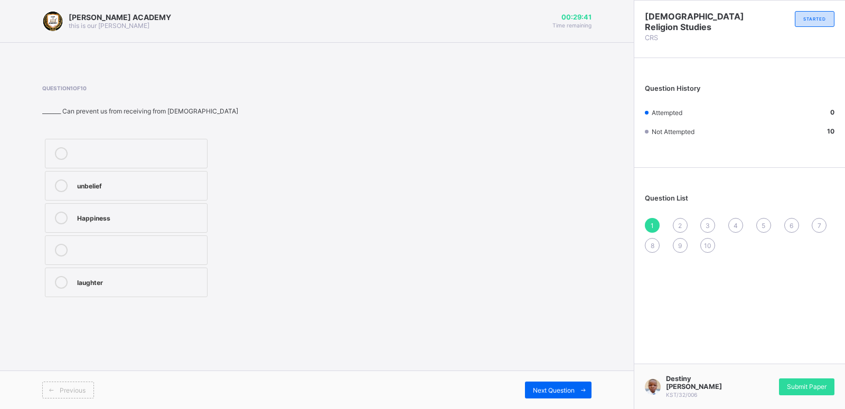
click at [129, 216] on div "Happiness" at bounding box center [139, 217] width 125 height 11
click at [553, 391] on span "Next Question" at bounding box center [554, 391] width 42 height 8
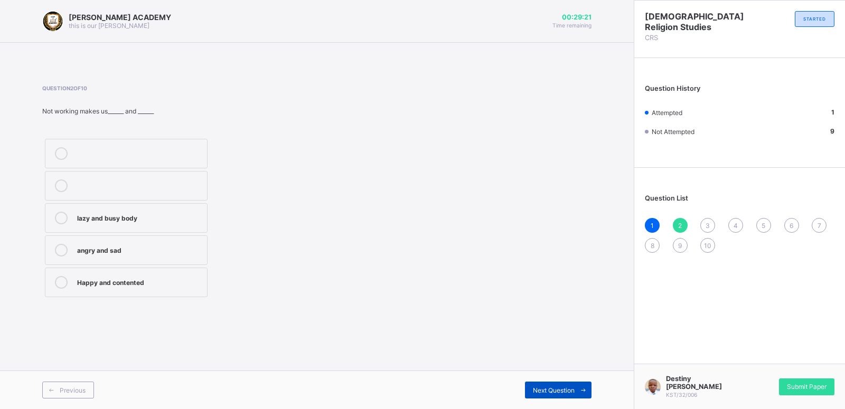
click at [553, 391] on span "Next Question" at bounding box center [554, 391] width 42 height 8
click at [677, 229] on div "2" at bounding box center [680, 225] width 15 height 15
click at [155, 211] on label "lazy and busy body" at bounding box center [126, 218] width 163 height 30
click at [549, 389] on span "Next Question" at bounding box center [554, 391] width 42 height 8
click at [103, 283] on div "Shepherd" at bounding box center [139, 281] width 125 height 11
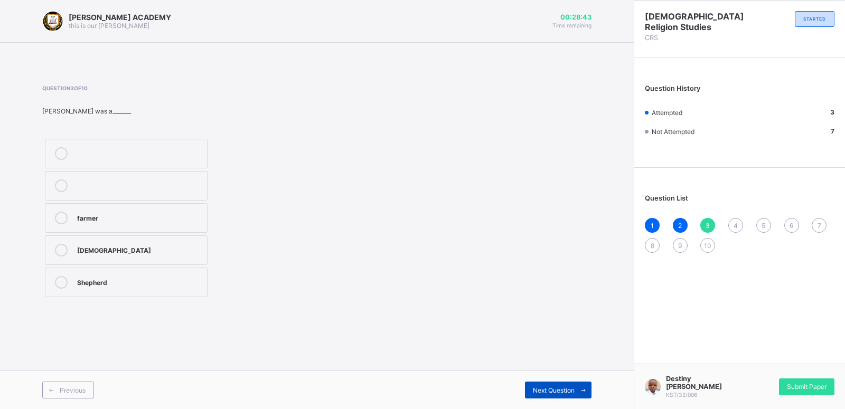
click at [558, 384] on div "Next Question" at bounding box center [558, 390] width 67 height 17
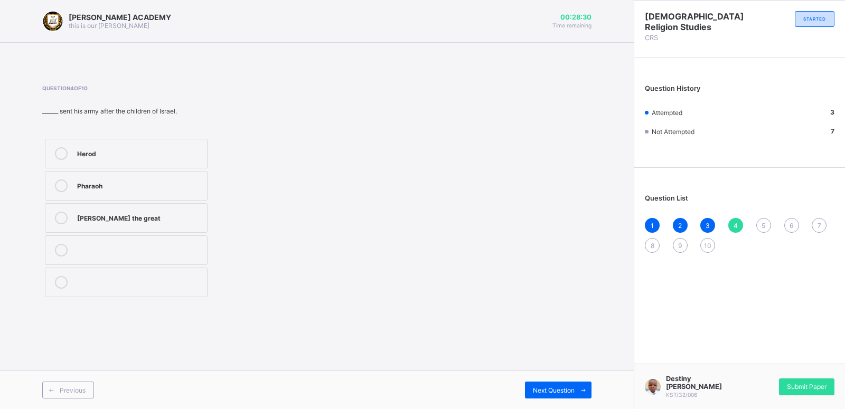
click at [119, 190] on div "Pharaoh" at bounding box center [139, 186] width 125 height 13
click at [542, 382] on div "Next Question" at bounding box center [558, 390] width 67 height 17
click at [161, 163] on label "Aero plane" at bounding box center [126, 154] width 163 height 30
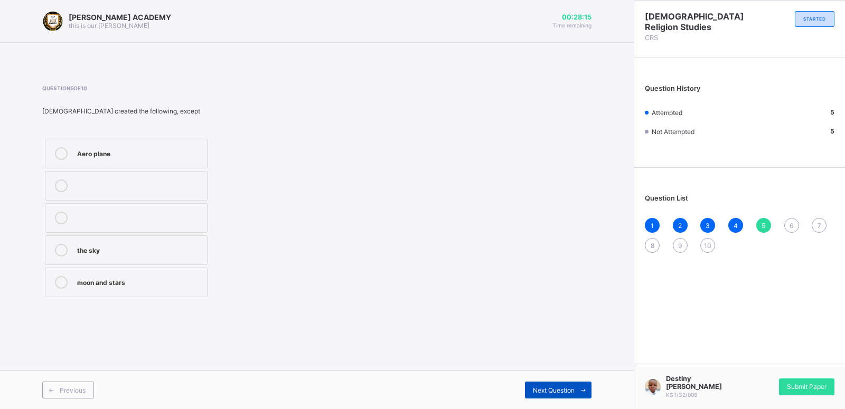
click at [566, 389] on span "Next Question" at bounding box center [554, 391] width 42 height 8
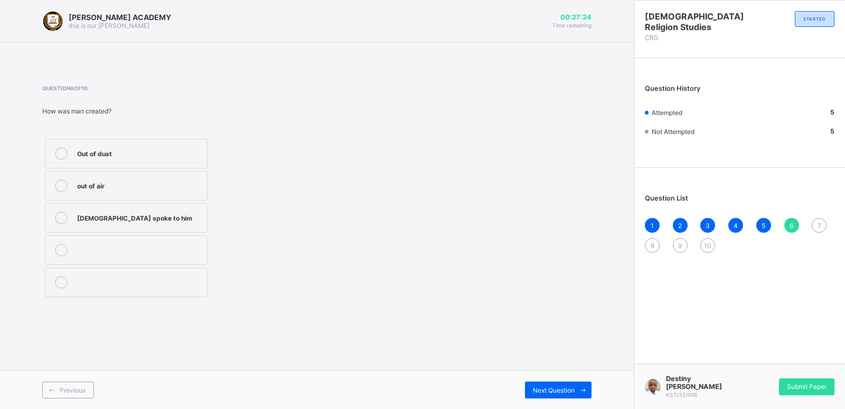
click at [173, 145] on label "Out of dust" at bounding box center [126, 154] width 163 height 30
click at [561, 386] on div "Next Question" at bounding box center [558, 390] width 67 height 17
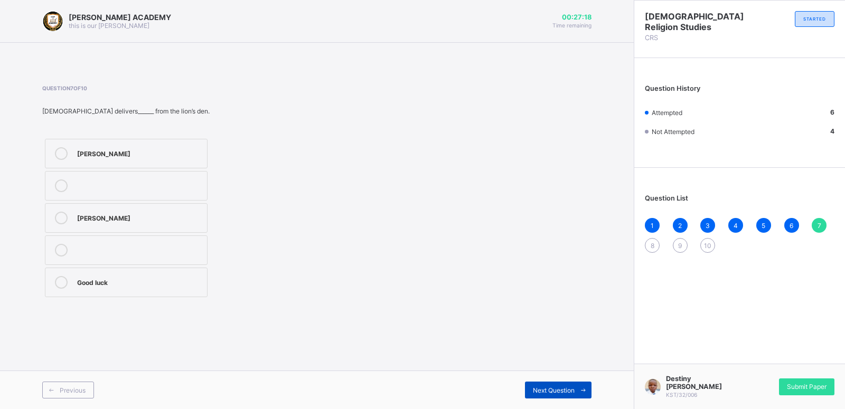
click at [561, 386] on div "Next Question" at bounding box center [558, 390] width 67 height 17
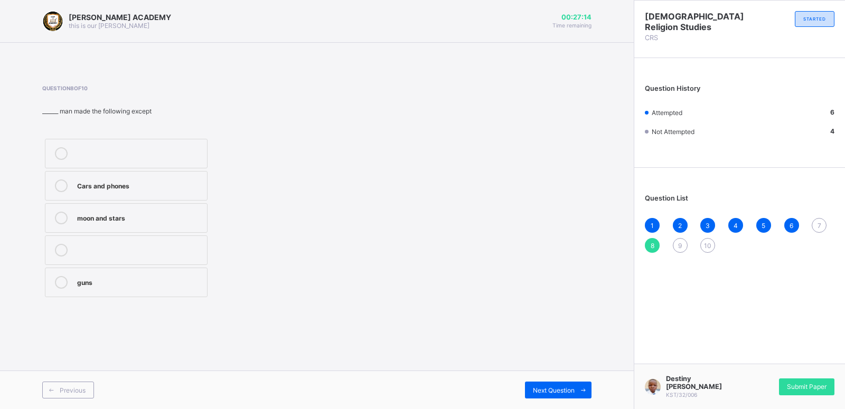
click at [819, 221] on div "7" at bounding box center [819, 225] width 15 height 15
click at [178, 216] on div "[PERSON_NAME]" at bounding box center [139, 217] width 125 height 11
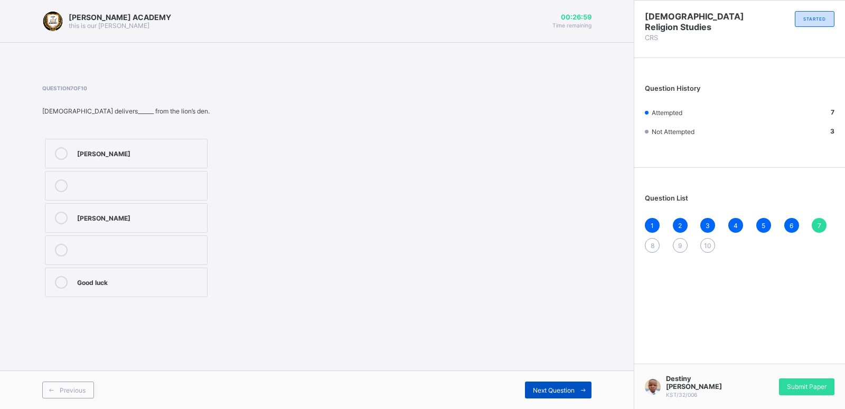
click at [541, 385] on div "Next Question" at bounding box center [558, 390] width 67 height 17
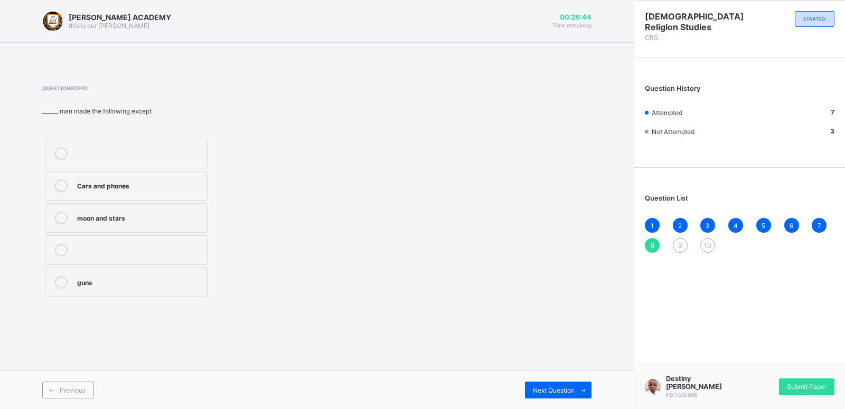
click at [186, 281] on div "guns" at bounding box center [139, 281] width 125 height 11
click at [549, 388] on span "Next Question" at bounding box center [554, 391] width 42 height 8
click at [149, 185] on div "Creation" at bounding box center [139, 185] width 125 height 11
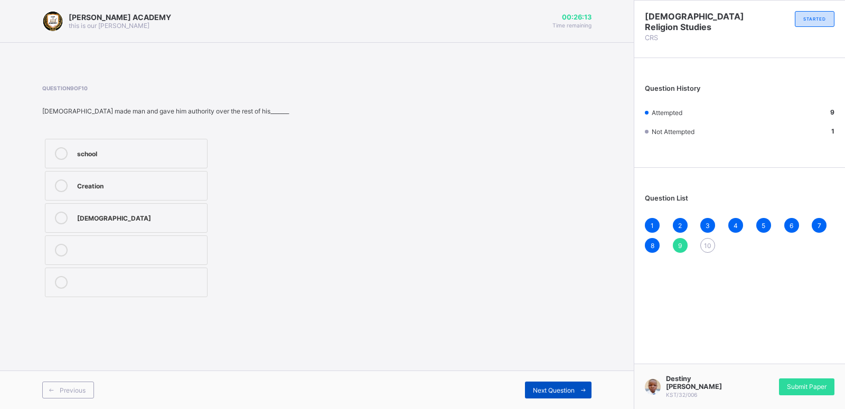
click at [544, 387] on span "Next Question" at bounding box center [554, 391] width 42 height 8
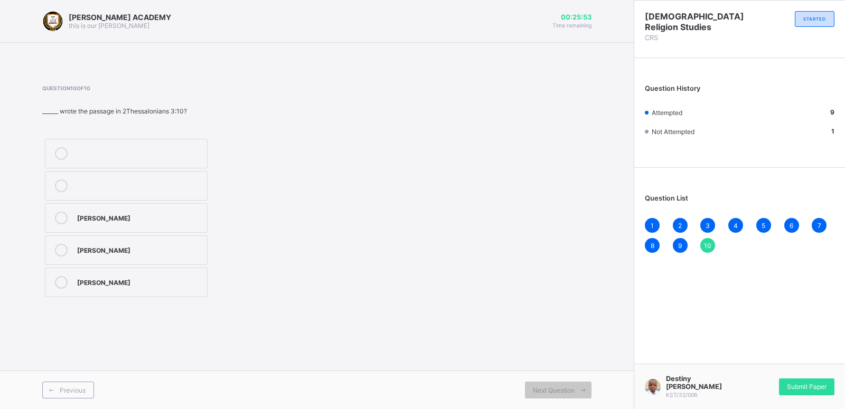
click at [512, 301] on div "Question 10 of 10 ______ wrote the passage in 2Thessalonians 3:10? [PERSON_NAME…" at bounding box center [316, 192] width 549 height 247
click at [89, 252] on div "[PERSON_NAME]" at bounding box center [139, 249] width 125 height 11
click at [796, 386] on div "Submit Paper" at bounding box center [806, 387] width 55 height 17
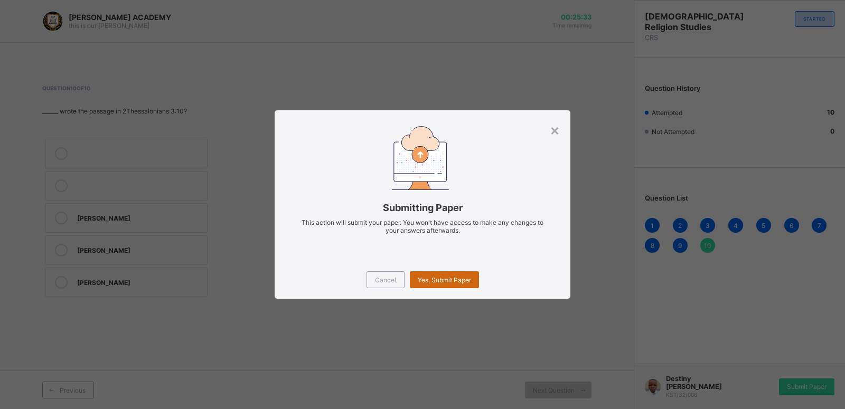
click at [453, 280] on span "Yes, Submit Paper" at bounding box center [444, 280] width 53 height 8
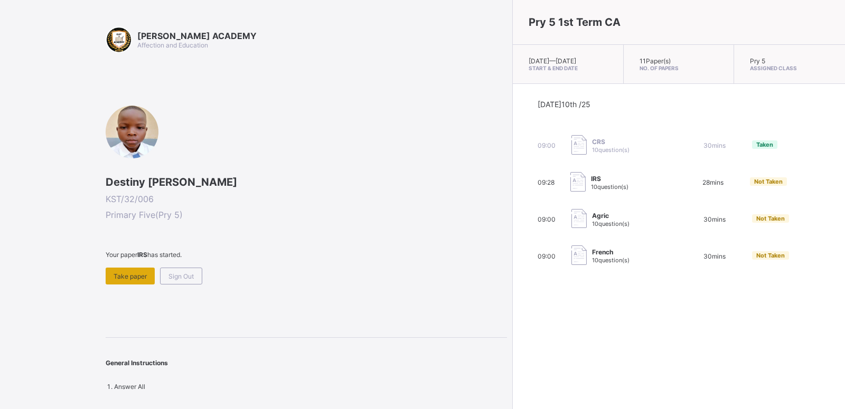
click at [139, 279] on span "Take paper" at bounding box center [130, 276] width 33 height 8
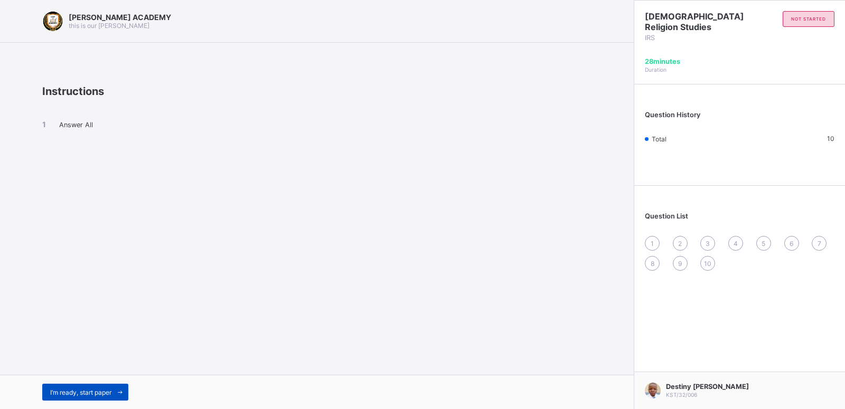
click at [118, 387] on span at bounding box center [119, 392] width 17 height 17
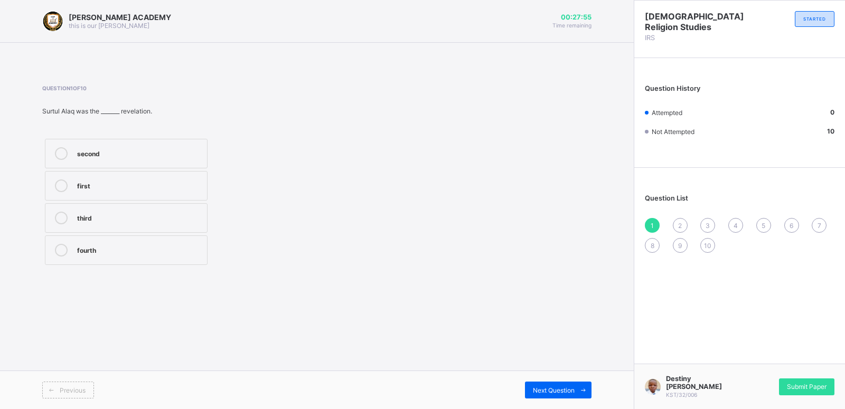
click at [69, 157] on div at bounding box center [61, 153] width 21 height 13
click at [795, 391] on span "Submit Paper" at bounding box center [807, 387] width 40 height 8
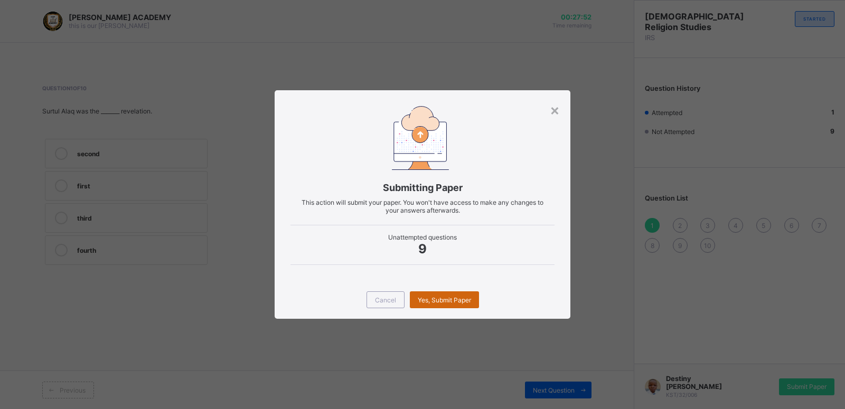
click at [456, 300] on span "Yes, Submit Paper" at bounding box center [444, 300] width 53 height 8
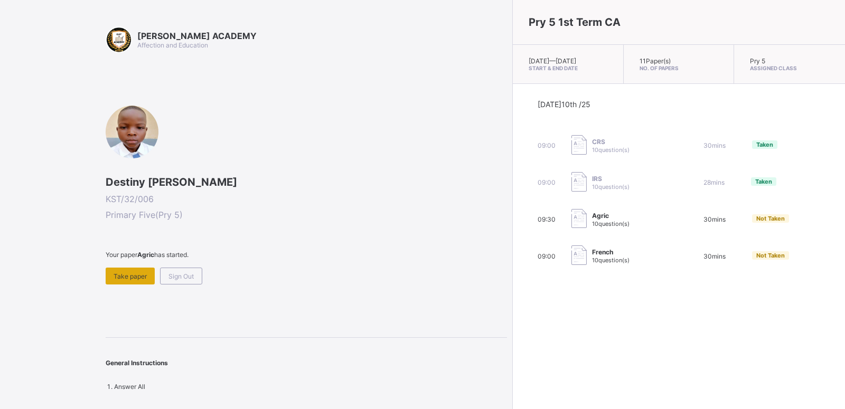
click at [137, 279] on span "Take paper" at bounding box center [130, 276] width 33 height 8
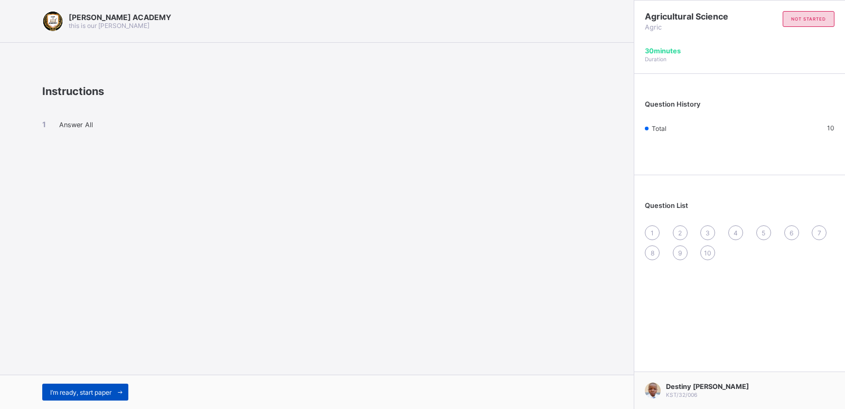
click at [62, 389] on span "I’m ready, start paper" at bounding box center [80, 393] width 61 height 8
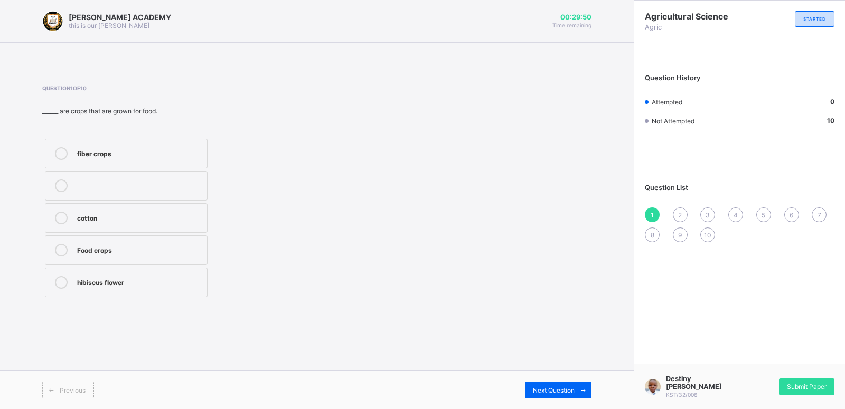
click at [124, 202] on div "fiber crops cotton Food crops hibiscus flower" at bounding box center [126, 218] width 168 height 164
click at [129, 258] on label "Food crops" at bounding box center [126, 251] width 163 height 30
click at [548, 384] on div "Next Question" at bounding box center [558, 390] width 67 height 17
click at [172, 250] on div "three" at bounding box center [139, 249] width 125 height 11
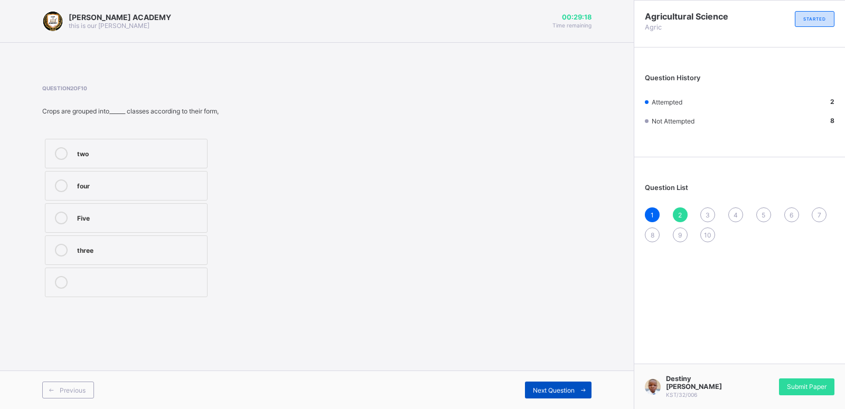
click at [570, 391] on span "Next Question" at bounding box center [554, 391] width 42 height 8
click at [115, 148] on div "soil profile" at bounding box center [139, 152] width 125 height 11
click at [543, 395] on div "Next Question" at bounding box center [558, 390] width 67 height 17
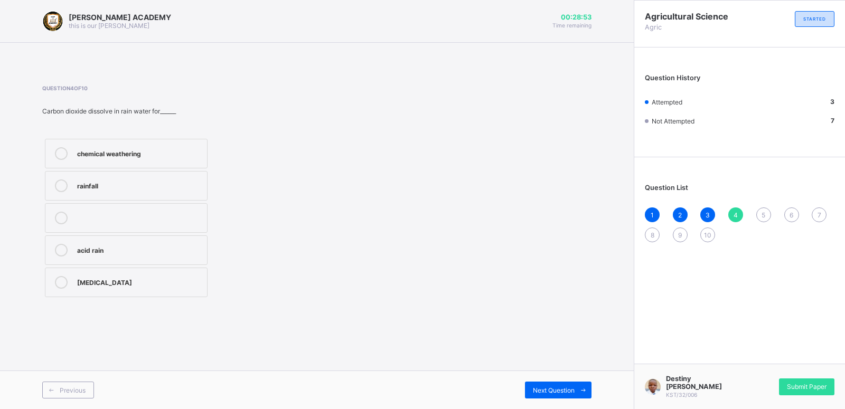
click at [79, 156] on div "chemical weathering" at bounding box center [139, 152] width 125 height 11
click at [143, 176] on label "rainfall" at bounding box center [126, 186] width 163 height 30
click at [175, 288] on div "[MEDICAL_DATA]" at bounding box center [139, 282] width 125 height 13
click at [709, 211] on span "3" at bounding box center [708, 215] width 4 height 8
click at [739, 212] on div "4" at bounding box center [735, 215] width 15 height 15
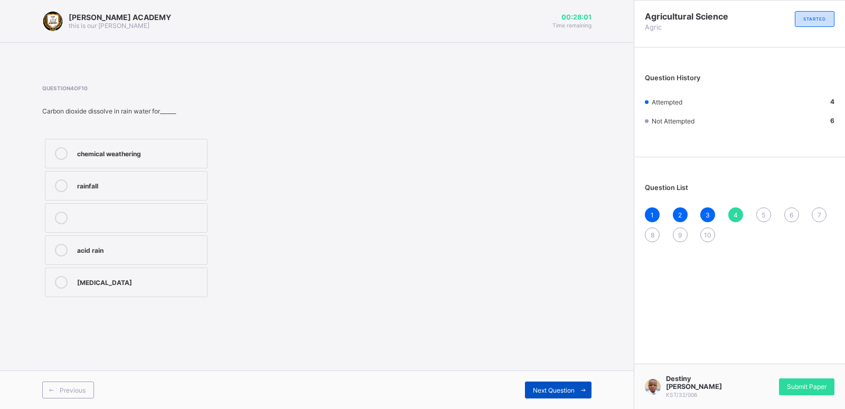
click at [544, 387] on span "Next Question" at bounding box center [554, 391] width 42 height 8
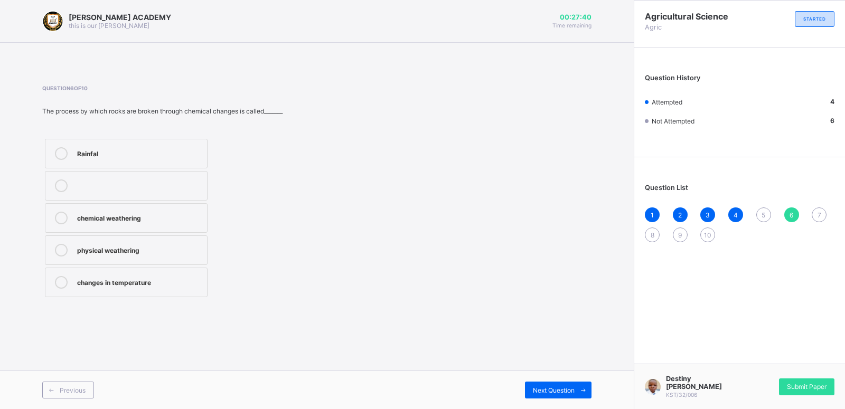
click at [157, 211] on label "chemical weathering" at bounding box center [126, 218] width 163 height 30
click at [552, 384] on div "Next Question" at bounding box center [558, 390] width 67 height 17
click at [763, 209] on div "5" at bounding box center [763, 215] width 15 height 15
click at [167, 286] on div "Erosion" at bounding box center [139, 281] width 125 height 11
click at [549, 382] on div "Next Question" at bounding box center [558, 390] width 67 height 17
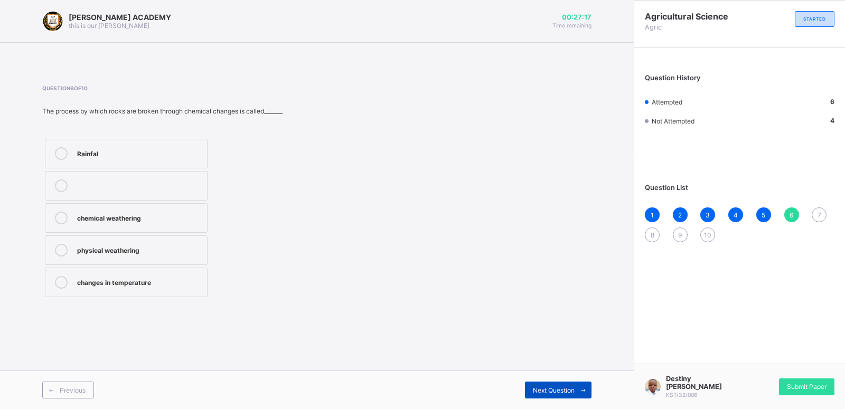
click at [550, 382] on div "Next Question" at bounding box center [558, 390] width 67 height 17
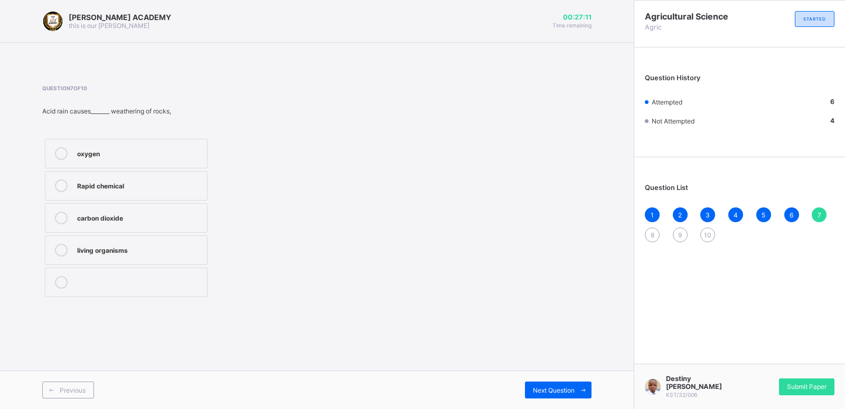
click at [145, 154] on div "oxygen" at bounding box center [139, 152] width 125 height 11
click at [551, 384] on div "Next Question" at bounding box center [558, 390] width 67 height 17
click at [130, 259] on label "wind" at bounding box center [126, 251] width 163 height 30
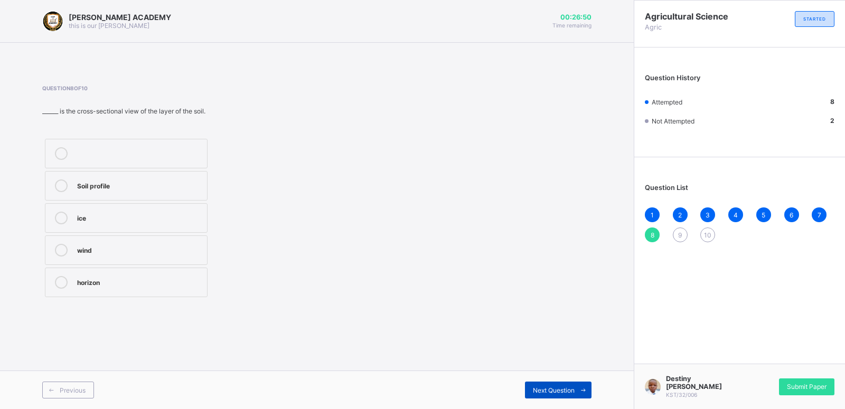
click at [569, 393] on span "Next Question" at bounding box center [554, 391] width 42 height 8
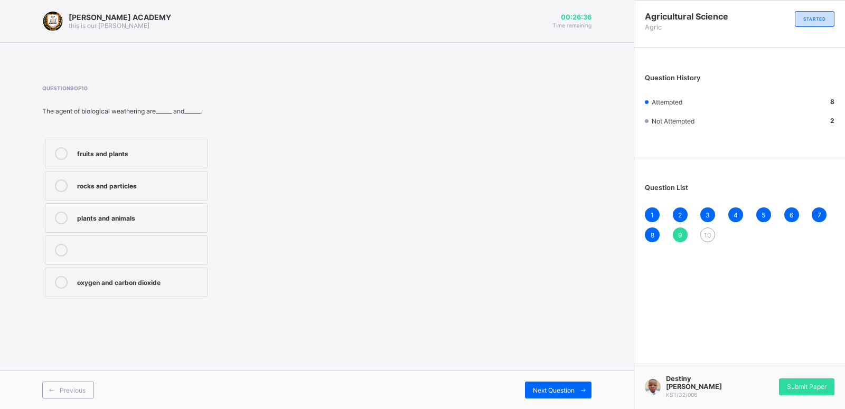
click at [168, 218] on div "plants and animals" at bounding box center [139, 217] width 125 height 11
click at [579, 386] on span at bounding box center [583, 390] width 17 height 17
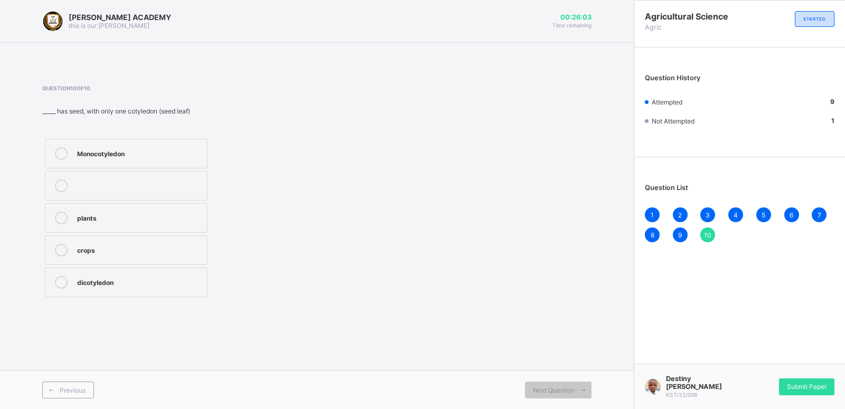
click at [98, 154] on div "Monocotyledon" at bounding box center [139, 152] width 125 height 11
click at [792, 390] on span "Submit Paper" at bounding box center [807, 387] width 40 height 8
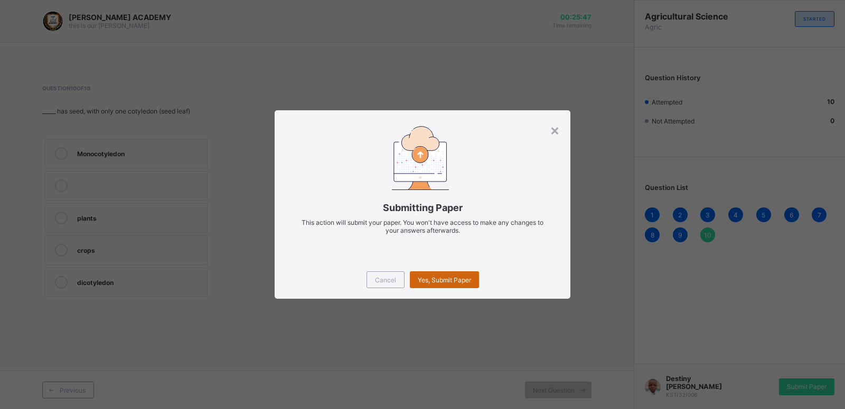
click at [455, 283] on span "Yes, Submit Paper" at bounding box center [444, 280] width 53 height 8
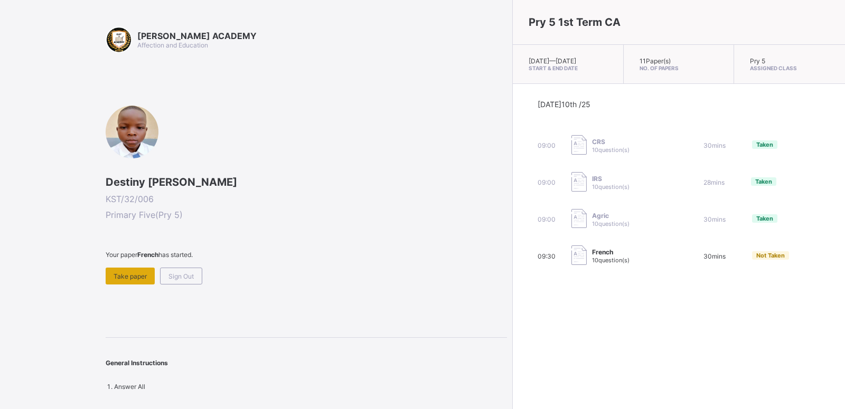
click at [124, 270] on div "Take paper" at bounding box center [130, 276] width 49 height 17
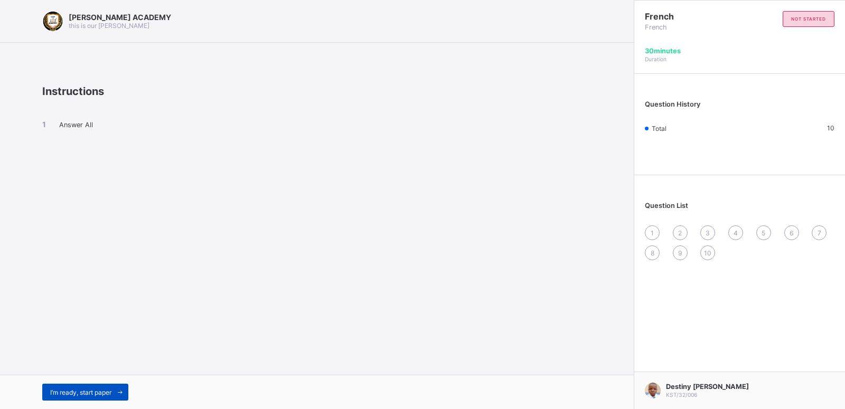
click at [75, 386] on div "I’m ready, start paper" at bounding box center [85, 392] width 86 height 17
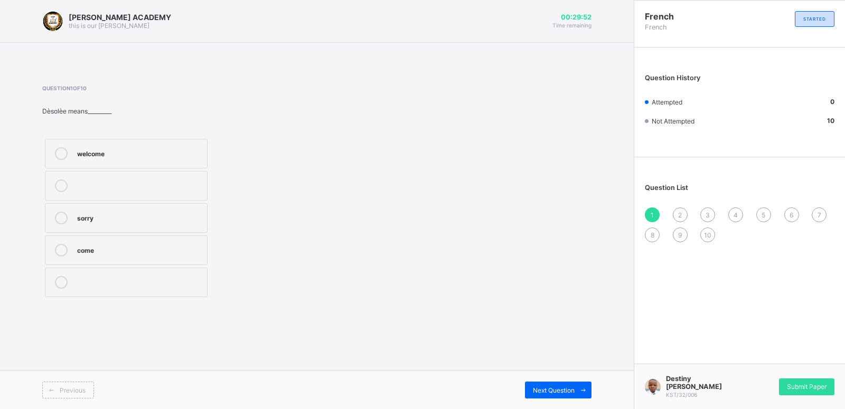
click at [131, 224] on label "sorry" at bounding box center [126, 218] width 163 height 30
click at [551, 387] on span "Next Question" at bounding box center [554, 391] width 42 height 8
click at [127, 147] on label "Praia" at bounding box center [126, 154] width 163 height 30
click at [574, 391] on span "Next Question" at bounding box center [554, 391] width 42 height 8
click at [102, 159] on div "Porto-NOVO" at bounding box center [139, 153] width 125 height 13
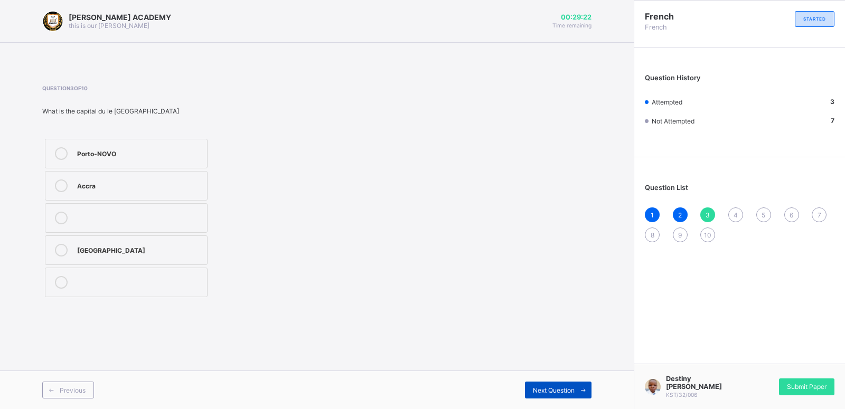
click at [549, 382] on div "Next Question" at bounding box center [558, 390] width 67 height 17
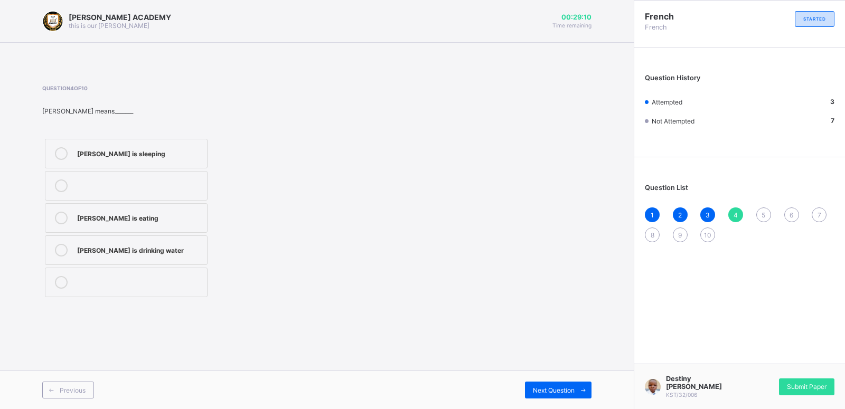
click at [150, 152] on div "[PERSON_NAME] is sleeping" at bounding box center [139, 152] width 125 height 11
click at [766, 211] on div "5" at bounding box center [763, 215] width 15 height 15
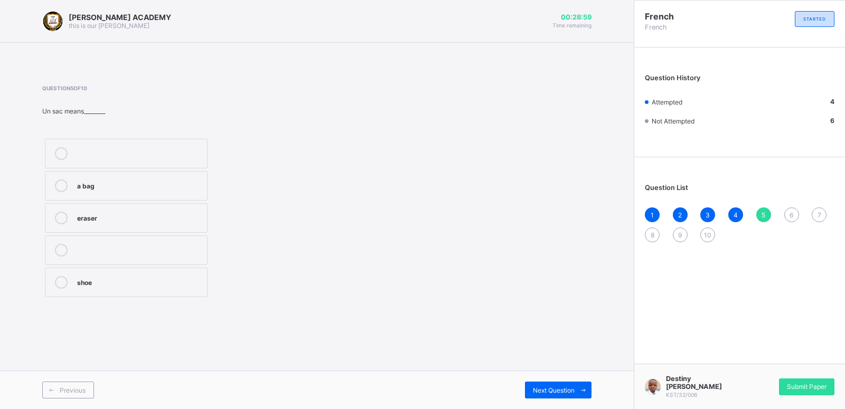
click at [82, 186] on div "a bag" at bounding box center [139, 185] width 125 height 11
click at [788, 209] on div "6" at bounding box center [791, 215] width 15 height 15
click at [84, 223] on div "what is your name" at bounding box center [139, 218] width 125 height 13
click at [818, 214] on span "7" at bounding box center [819, 215] width 4 height 8
click at [191, 158] on div "Abuja" at bounding box center [139, 153] width 125 height 13
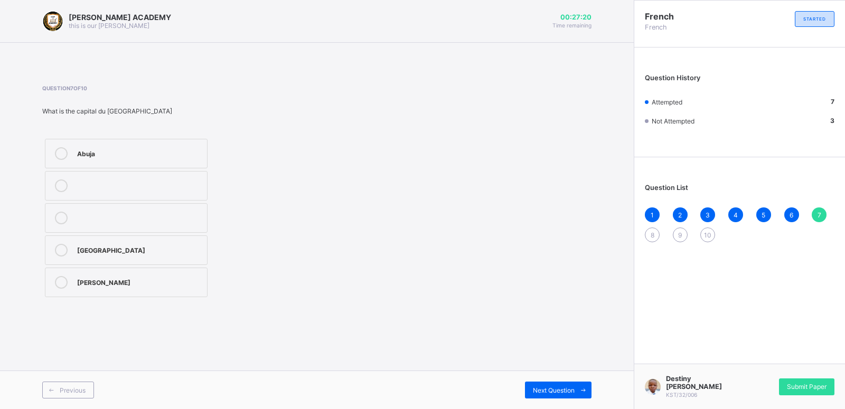
click at [651, 236] on span "8" at bounding box center [653, 235] width 4 height 8
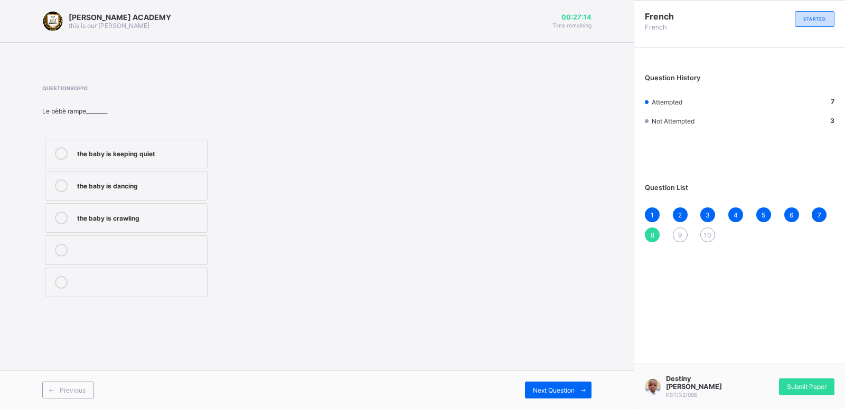
click at [146, 195] on label "the baby is dancing" at bounding box center [126, 186] width 163 height 30
click at [676, 236] on div "9" at bounding box center [680, 235] width 15 height 15
click at [72, 162] on label "Serah is praying" at bounding box center [126, 154] width 163 height 30
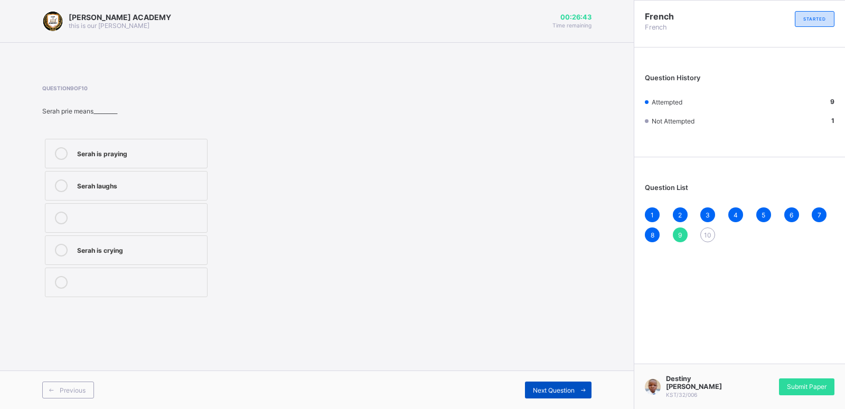
click at [543, 391] on span "Next Question" at bounding box center [554, 391] width 42 height 8
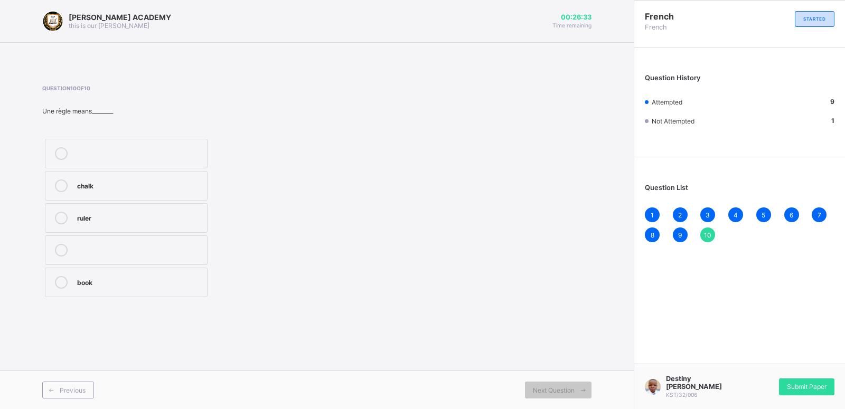
click at [126, 224] on label "ruler" at bounding box center [126, 218] width 163 height 30
click at [793, 394] on div "Submit Paper" at bounding box center [806, 387] width 55 height 17
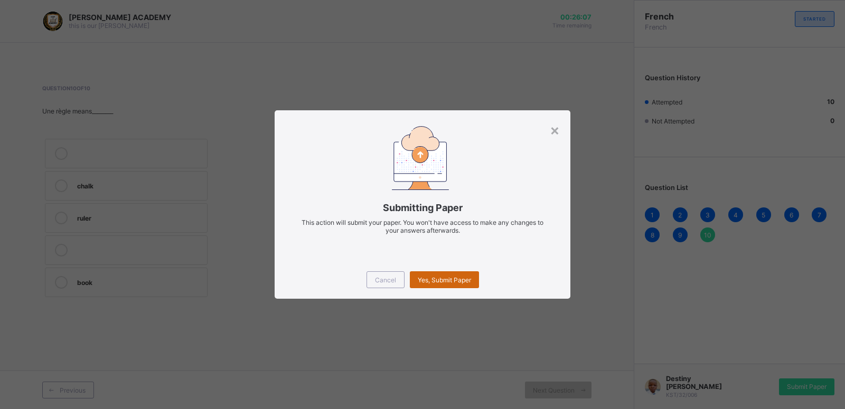
click at [433, 276] on div "Yes, Submit Paper" at bounding box center [444, 279] width 69 height 17
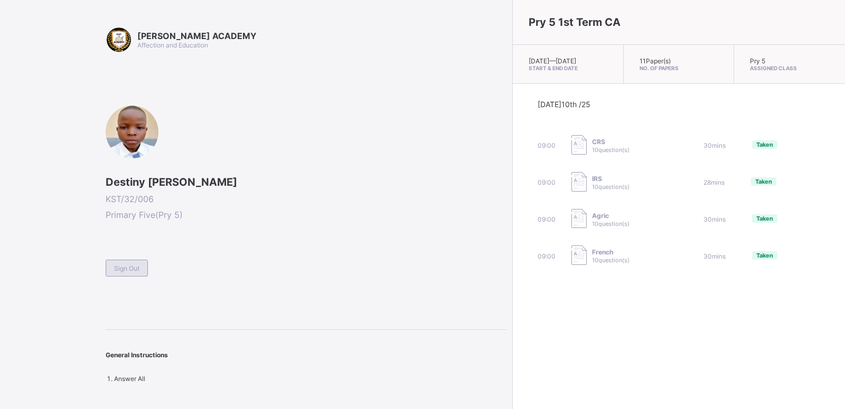
click at [142, 271] on div "Sign Out" at bounding box center [127, 268] width 42 height 17
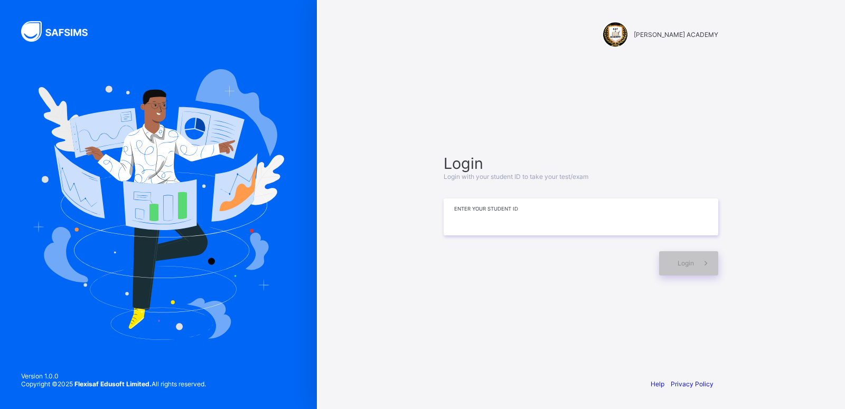
click at [513, 229] on input at bounding box center [581, 217] width 275 height 37
type input "**********"
click at [671, 267] on div "Login" at bounding box center [688, 263] width 59 height 24
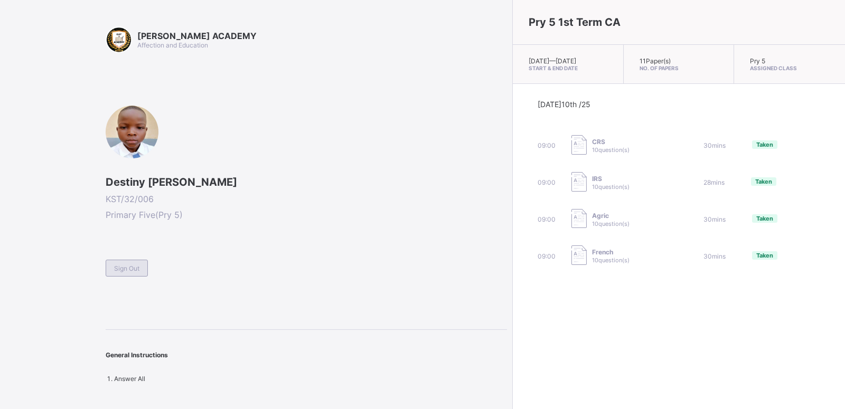
click at [136, 269] on span "Sign Out" at bounding box center [126, 269] width 25 height 8
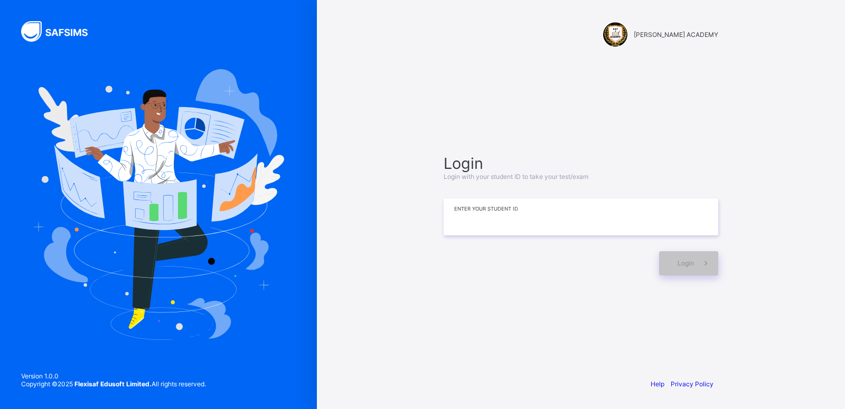
click at [454, 212] on input at bounding box center [581, 217] width 275 height 37
type input "*******"
